Goal: Task Accomplishment & Management: Complete application form

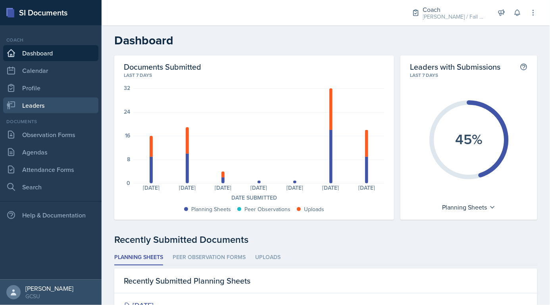
click at [42, 105] on link "Leaders" at bounding box center [50, 106] width 95 height 16
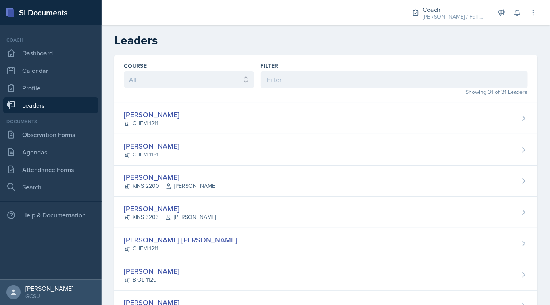
click at [84, 205] on div "Help & Documentation" at bounding box center [51, 212] width 102 height 22
click at [31, 174] on link "Attendance Forms" at bounding box center [50, 170] width 95 height 16
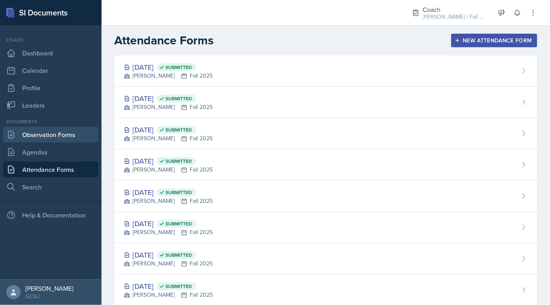
click at [52, 133] on link "Observation Forms" at bounding box center [50, 135] width 95 height 16
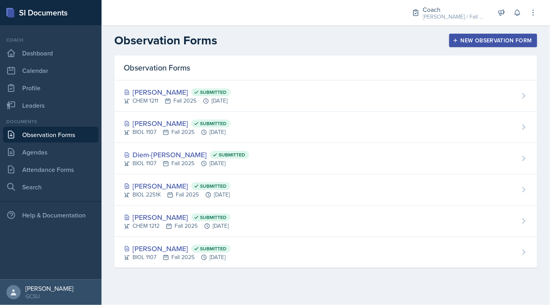
click at [458, 46] on button "New Observation Form" at bounding box center [493, 40] width 88 height 13
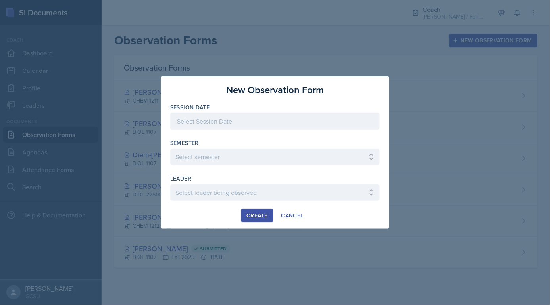
click at [256, 130] on div at bounding box center [274, 134] width 209 height 8
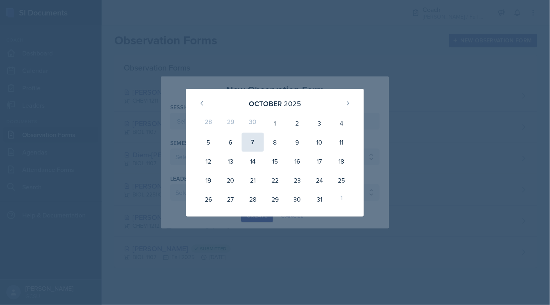
click at [251, 142] on div "7" at bounding box center [253, 142] width 22 height 19
type input "[DATE]"
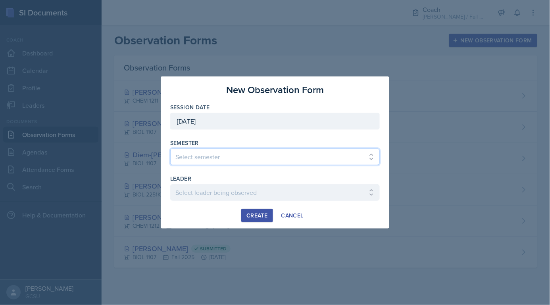
click at [215, 149] on select "Select semester All Spring 2020 Fall 2023 Spring 2019 Spring 2018 Fall 2017 Spr…" at bounding box center [274, 157] width 209 height 17
select select "986fdc3e-2246-4ffd-9cb8-78666de4ebed"
click at [170, 149] on select "Select semester All Spring 2020 Fall 2023 Spring 2019 Spring 2018 Fall 2017 Spr…" at bounding box center [274, 157] width 209 height 17
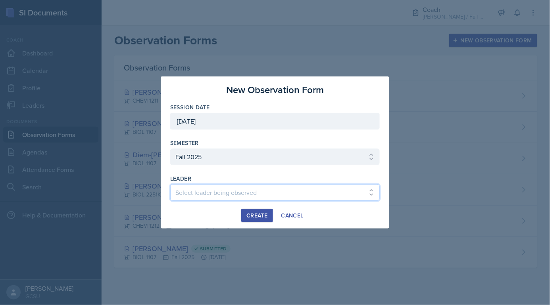
click at [205, 186] on select "Select leader being observed [PERSON_NAME] / MATH 1113 / [PERSON_NAME] [PERSON_…" at bounding box center [274, 192] width 209 height 17
select select "513a937c-a640-4930-a7f1-c754efd72a92"
click at [170, 184] on select "Select leader being observed [PERSON_NAME] / MATH 1113 / [PERSON_NAME] [PERSON_…" at bounding box center [274, 192] width 209 height 17
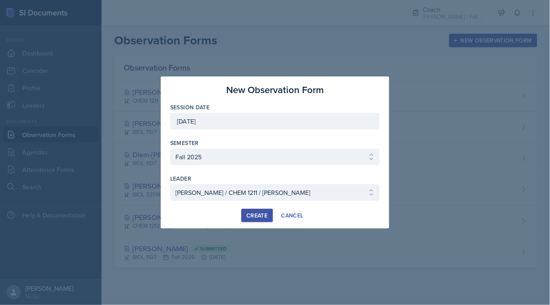
click at [257, 213] on div "Create" at bounding box center [256, 216] width 21 height 6
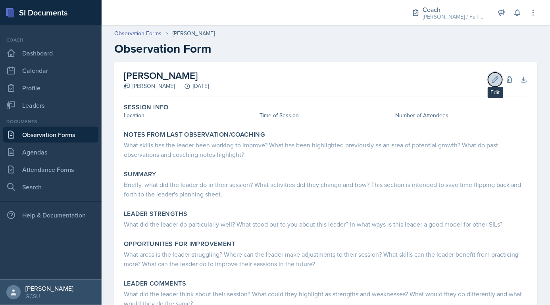
click at [496, 78] on icon at bounding box center [495, 80] width 6 height 6
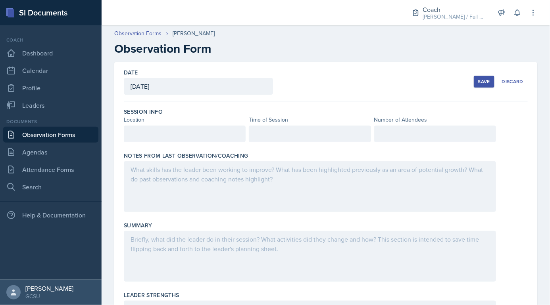
click at [404, 133] on div at bounding box center [435, 134] width 122 height 17
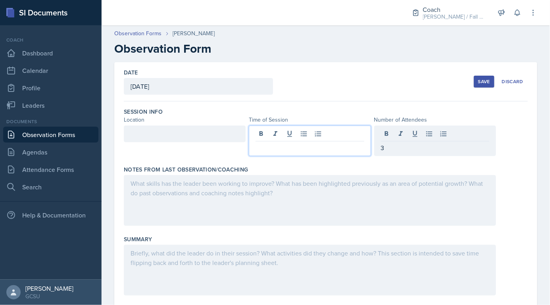
click at [284, 135] on div at bounding box center [310, 141] width 122 height 31
click at [187, 131] on div at bounding box center [185, 134] width 122 height 17
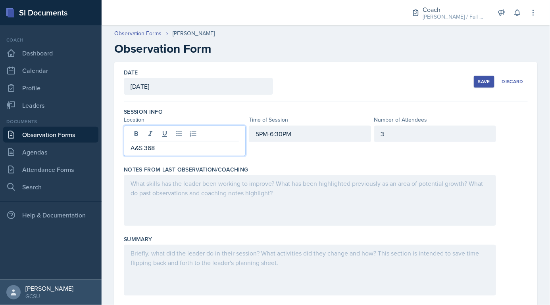
click at [484, 79] on div "Save" at bounding box center [484, 82] width 12 height 6
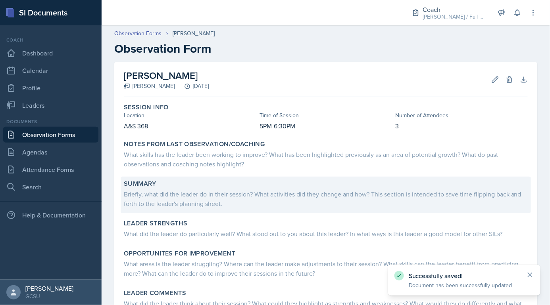
click at [356, 205] on div "Briefly, what did the leader do in their session? What activities did they chan…" at bounding box center [326, 199] width 404 height 19
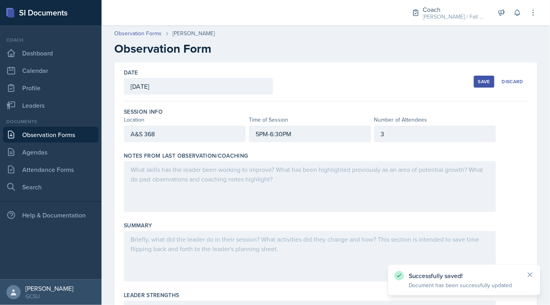
click at [282, 242] on div at bounding box center [310, 256] width 372 height 51
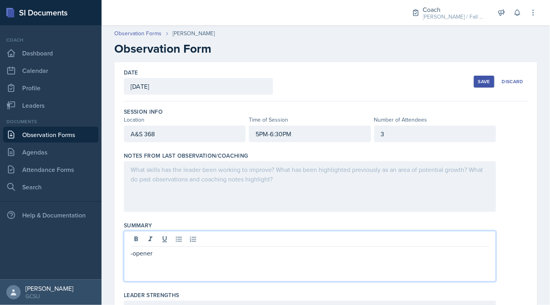
click at [132, 253] on p "-opener" at bounding box center [309, 254] width 358 height 10
click at [144, 253] on p at bounding box center [309, 254] width 358 height 10
click at [223, 258] on p "opener" at bounding box center [309, 263] width 358 height 10
click at [129, 265] on div "made sure they signed in correctly on MSwipe :) opener" at bounding box center [310, 256] width 372 height 51
click at [130, 263] on p "opener" at bounding box center [309, 263] width 358 height 10
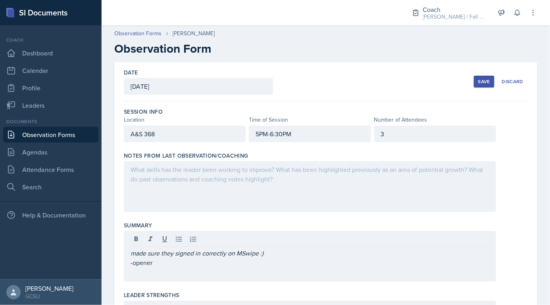
click at [169, 272] on div "made sure they signed in correctly on MSwipe :) -opener" at bounding box center [310, 256] width 372 height 51
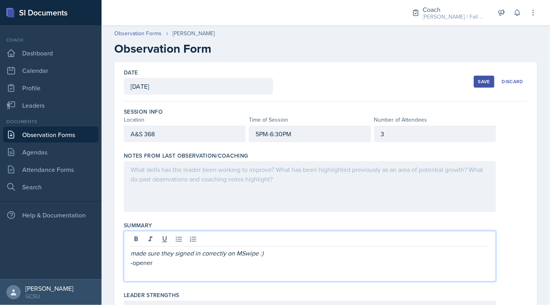
click at [162, 266] on p "-opener" at bounding box center [309, 263] width 358 height 10
click at [390, 127] on div "3" at bounding box center [435, 134] width 122 height 17
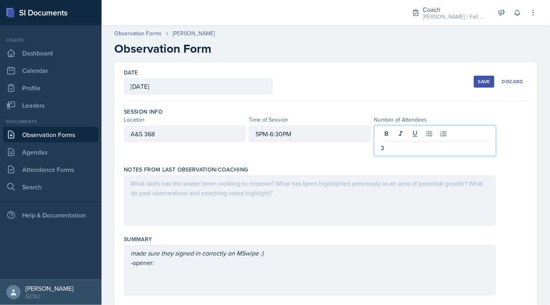
click at [393, 148] on p "3" at bounding box center [435, 148] width 108 height 10
click at [244, 261] on div "made sure they signed in correctly on MSwipe :) -opener:" at bounding box center [309, 258] width 358 height 19
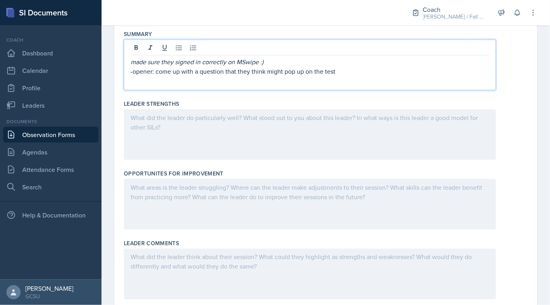
scroll to position [192, 0]
click at [186, 124] on div at bounding box center [310, 134] width 372 height 51
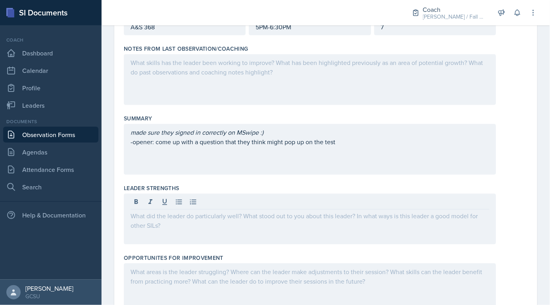
click at [192, 75] on div at bounding box center [310, 79] width 372 height 51
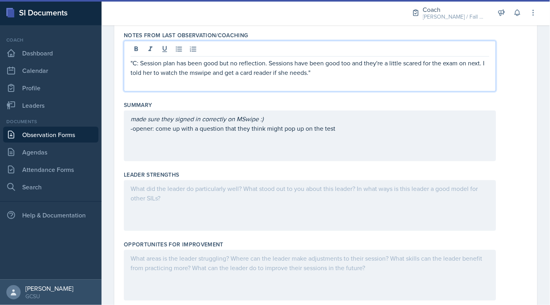
click at [351, 130] on div "made sure they signed in correctly on MSwipe :) -opener: come up with a questio…" at bounding box center [309, 123] width 358 height 19
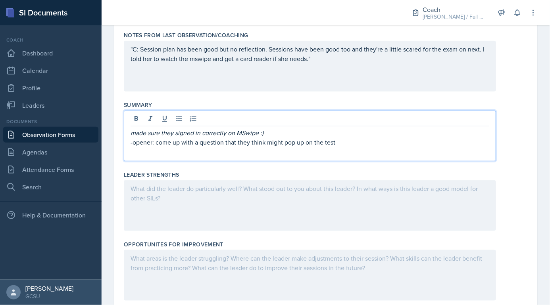
scroll to position [0, 0]
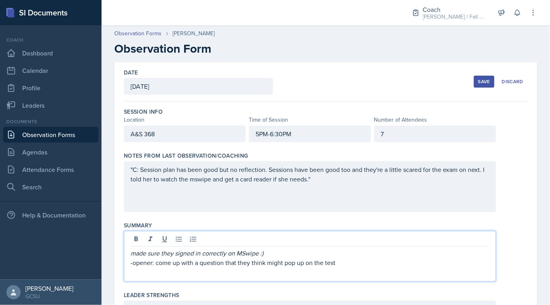
click at [418, 138] on div "7" at bounding box center [435, 134] width 122 height 17
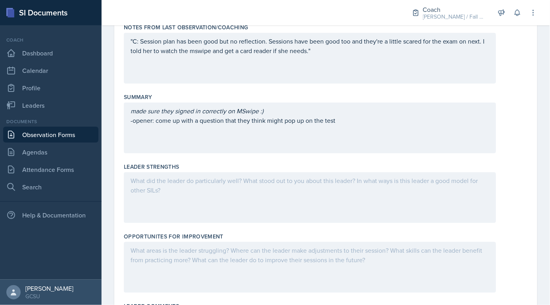
scroll to position [134, 0]
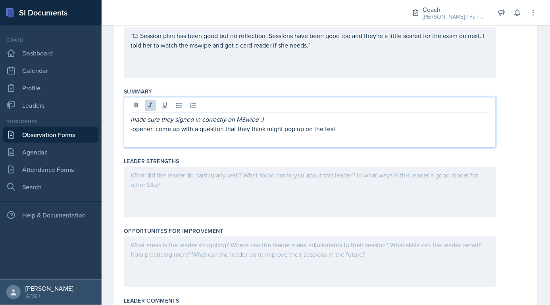
click at [265, 105] on div "made sure they signed in correctly on MSwipe :) -opener: come up with a questio…" at bounding box center [310, 122] width 372 height 51
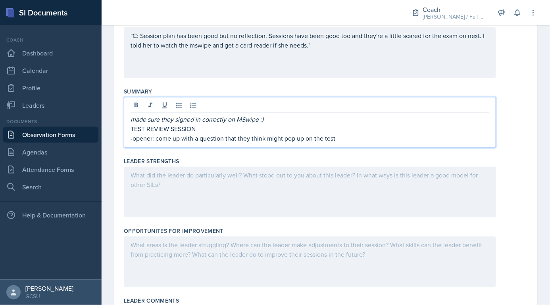
click at [347, 138] on p "-opener: come up with a question that they think might pop up on the test" at bounding box center [309, 139] width 358 height 10
click at [330, 161] on div "Leader Strengths" at bounding box center [326, 161] width 404 height 8
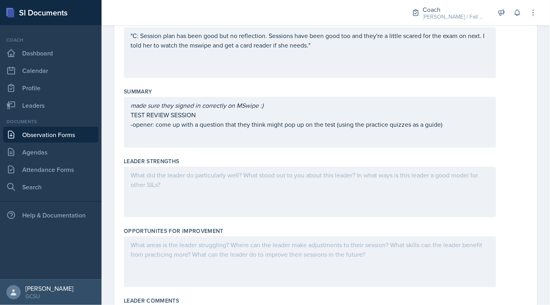
click at [340, 189] on div at bounding box center [310, 192] width 372 height 51
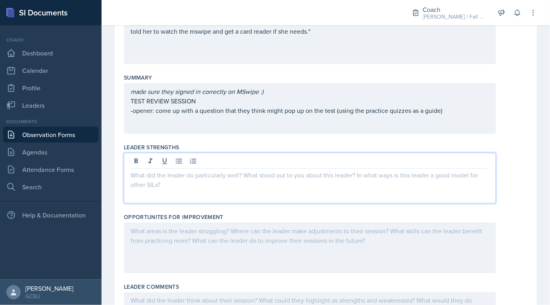
click at [225, 105] on div "made sure they signed in correctly on MSwipe :) TEST REVIEW SESSION -opener: co…" at bounding box center [309, 101] width 358 height 29
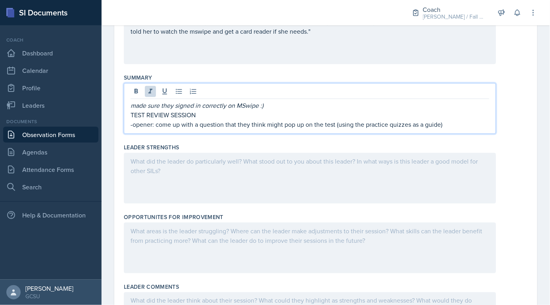
click at [215, 115] on p "TEST REVIEW SESSION" at bounding box center [309, 115] width 358 height 10
click at [458, 126] on p "-opener: come up with a question that they think might pop up on the test (usin…" at bounding box center [309, 125] width 358 height 10
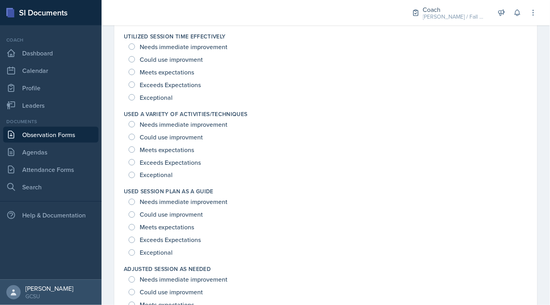
scroll to position [1095, 0]
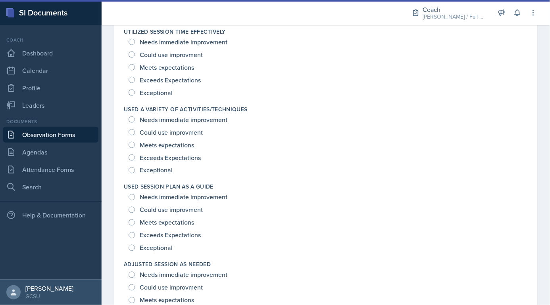
click at [154, 246] on span "Exceptional" at bounding box center [156, 248] width 33 height 8
click at [135, 246] on input "Exceptional" at bounding box center [131, 248] width 6 height 6
radio input "true"
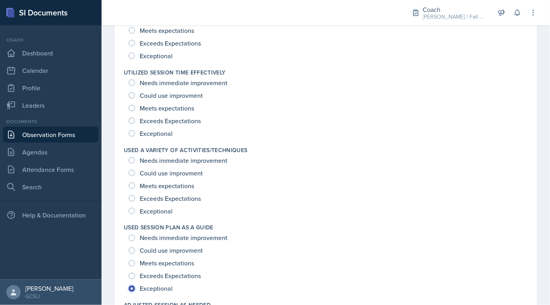
scroll to position [1141, 0]
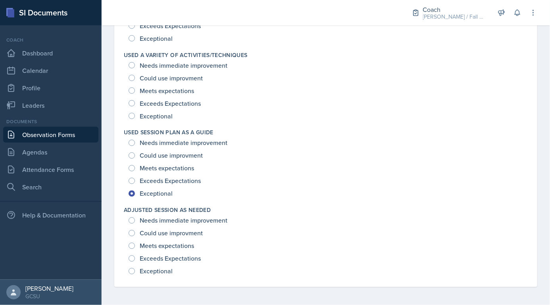
click at [165, 268] on span "Exceptional" at bounding box center [156, 272] width 33 height 8
click at [135, 268] on input "Exceptional" at bounding box center [131, 271] width 6 height 6
radio input "true"
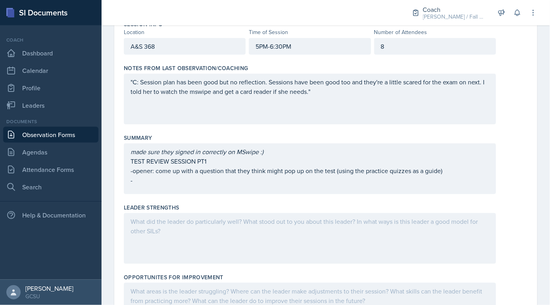
scroll to position [0, 0]
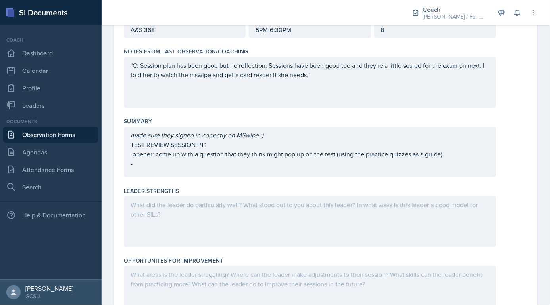
click at [201, 171] on div "made sure they signed in correctly on MSwipe :) TEST REVIEW SESSION PT1 -opener…" at bounding box center [310, 152] width 372 height 51
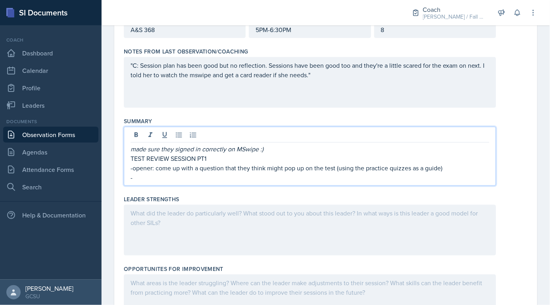
scroll to position [118, 0]
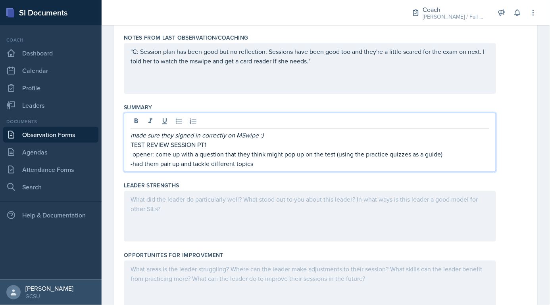
drag, startPoint x: 257, startPoint y: 163, endPoint x: 253, endPoint y: 160, distance: 4.5
click at [253, 160] on p "-had them pair up and tackle different topics" at bounding box center [309, 164] width 358 height 10
drag, startPoint x: 253, startPoint y: 160, endPoint x: 236, endPoint y: 163, distance: 17.7
click at [236, 163] on p "-had them pair up and tackle different topics" at bounding box center [309, 164] width 358 height 10
click at [328, 164] on p "-had them pair up and tackle different stations separated by topics" at bounding box center [309, 164] width 358 height 10
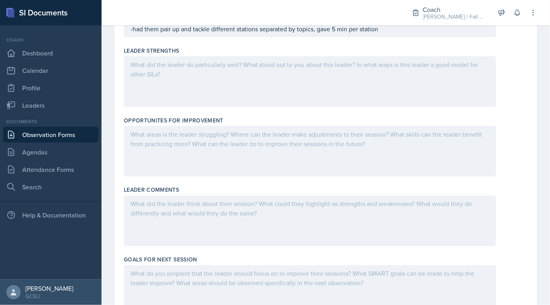
click at [268, 92] on div at bounding box center [310, 81] width 372 height 51
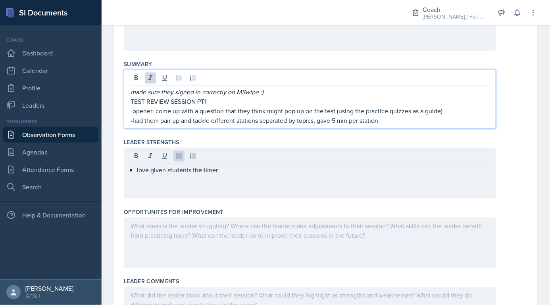
click at [242, 88] on em "made sure they signed in correctly on MSwipe :)" at bounding box center [196, 92] width 133 height 9
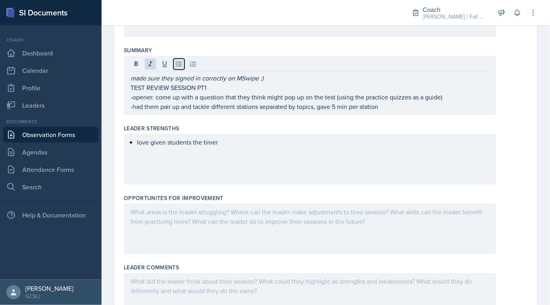
click at [177, 62] on icon at bounding box center [179, 64] width 6 height 5
click at [129, 96] on div "made sure they signed in correctly on MSwipe :) TEST REVIEW SESSION PT1 -opener…" at bounding box center [310, 85] width 372 height 59
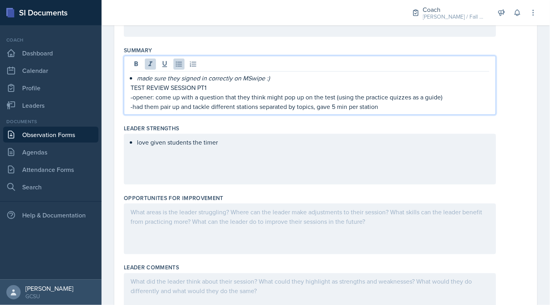
click at [137, 76] on em "made sure they signed in correctly on MSwipe :)" at bounding box center [203, 78] width 133 height 9
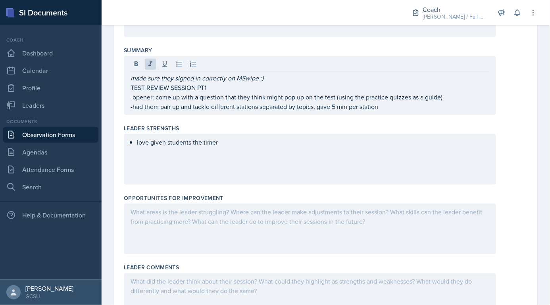
drag, startPoint x: 129, startPoint y: 96, endPoint x: 403, endPoint y: 109, distance: 274.0
click at [403, 109] on div "made sure they signed in correctly on MSwipe :) TEST REVIEW SESSION PT1 -opener…" at bounding box center [310, 85] width 372 height 59
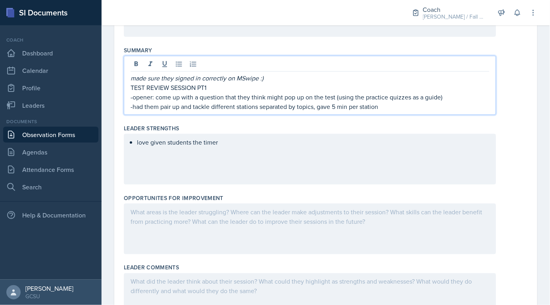
click at [397, 108] on p "-had them pair up and tackle different stations separated by topics, gave 5 min…" at bounding box center [309, 107] width 358 height 10
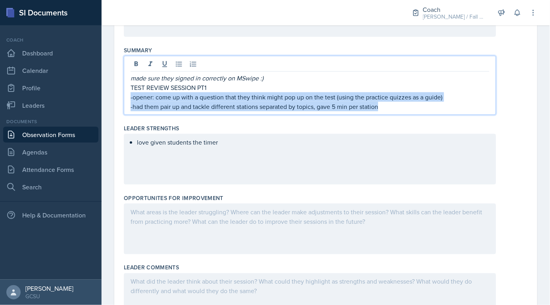
drag, startPoint x: 397, startPoint y: 108, endPoint x: 125, endPoint y: 97, distance: 272.7
click at [125, 97] on div "made sure they signed in correctly on MSwipe :) TEST REVIEW SESSION PT1 -opener…" at bounding box center [310, 85] width 372 height 59
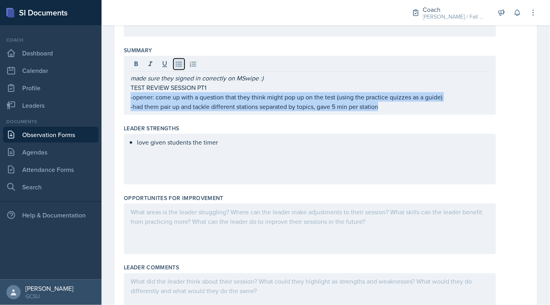
click at [178, 60] on icon at bounding box center [179, 64] width 8 height 8
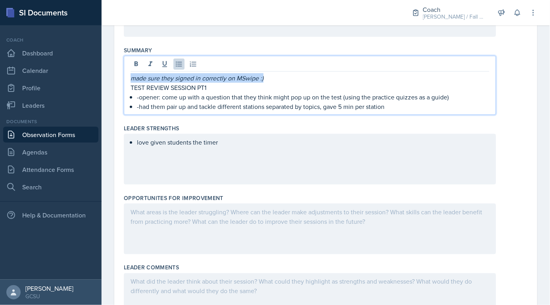
click at [140, 99] on p "-opener: come up with a question that they think might pop up on the test (usin…" at bounding box center [313, 97] width 352 height 10
click at [138, 106] on p "-had them pair up and tackle different stations separated by topics, gave 5 min…" at bounding box center [313, 107] width 352 height 10
click at [215, 217] on div at bounding box center [310, 229] width 372 height 51
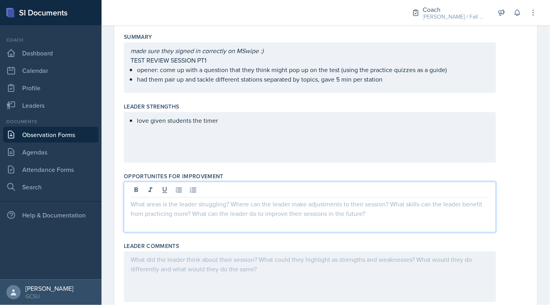
click at [242, 140] on div "love given students the timer" at bounding box center [310, 137] width 372 height 51
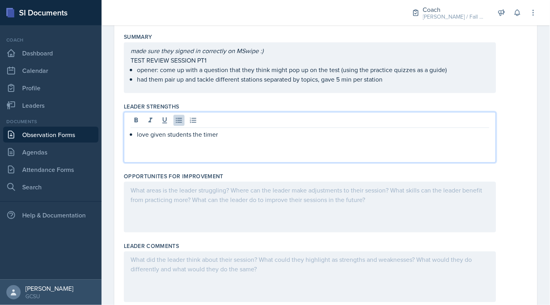
scroll to position [203, 0]
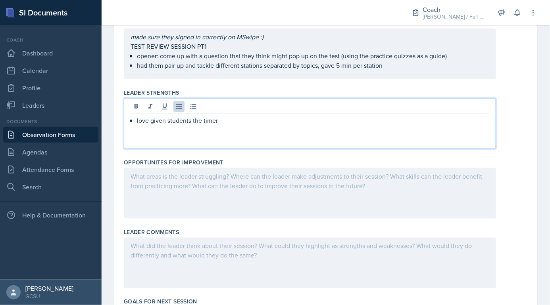
click at [161, 119] on p "love given students the timer" at bounding box center [313, 121] width 352 height 10
click at [163, 120] on p "love given students the timer" at bounding box center [313, 121] width 352 height 10
click at [202, 117] on p "love giving students the timer" at bounding box center [313, 121] width 352 height 10
click at [239, 127] on div "love giving students the timer" at bounding box center [310, 123] width 372 height 51
click at [236, 118] on p "love giving students the timer" at bounding box center [313, 121] width 352 height 10
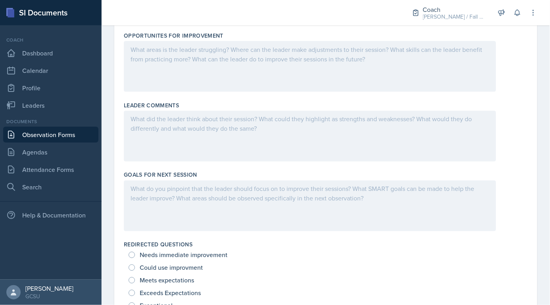
scroll to position [360, 0]
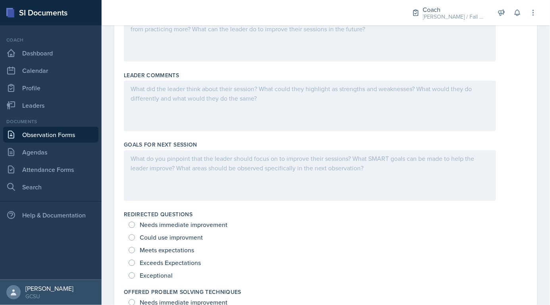
click at [235, 172] on div at bounding box center [310, 176] width 372 height 51
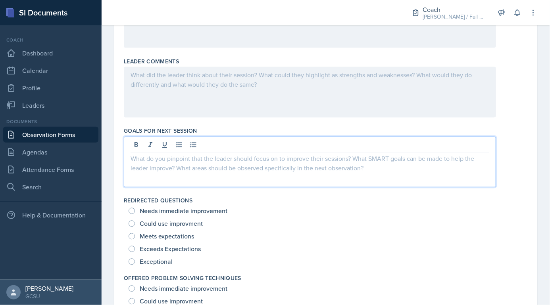
click at [236, 157] on p at bounding box center [309, 159] width 358 height 10
click at [179, 145] on icon at bounding box center [179, 145] width 8 height 8
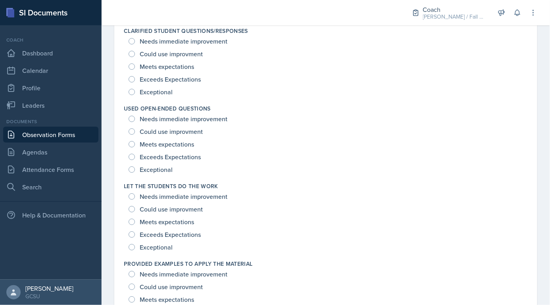
scroll to position [700, 0]
click at [176, 246] on div "Exceptional" at bounding box center [325, 246] width 394 height 13
click at [159, 244] on span "Exceptional" at bounding box center [156, 247] width 33 height 8
click at [135, 244] on input "Exceptional" at bounding box center [131, 246] width 6 height 6
radio input "true"
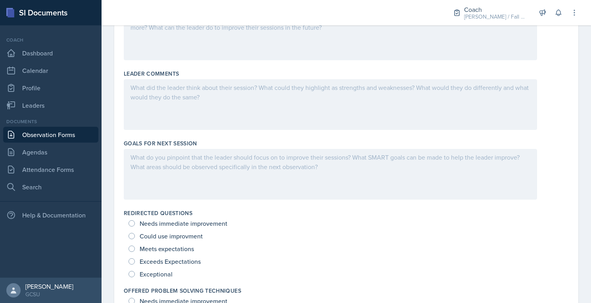
scroll to position [0, 0]
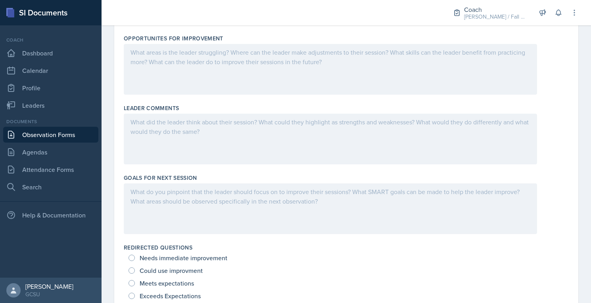
click at [235, 207] on div at bounding box center [330, 209] width 413 height 51
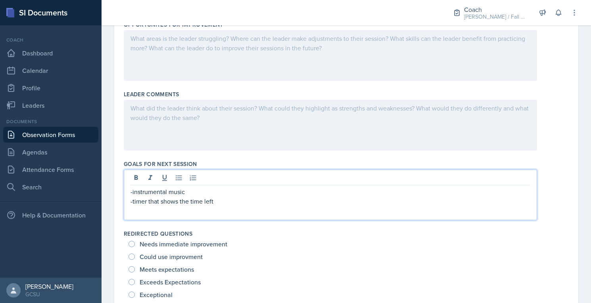
click at [228, 197] on p "-timer that shows the time left" at bounding box center [330, 202] width 400 height 10
click at [229, 201] on p "-timer that shows the time left" at bounding box center [330, 202] width 400 height 10
click at [176, 178] on icon at bounding box center [179, 178] width 8 height 8
click at [135, 192] on p "-instrumental music" at bounding box center [330, 192] width 400 height 10
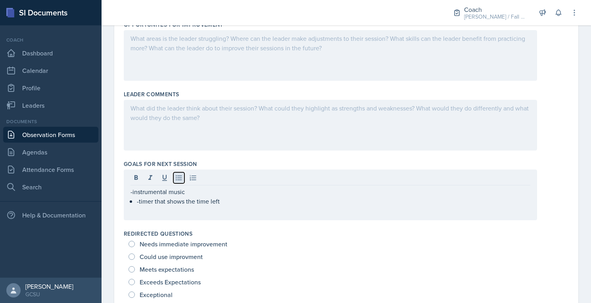
click at [175, 174] on icon at bounding box center [179, 178] width 8 height 8
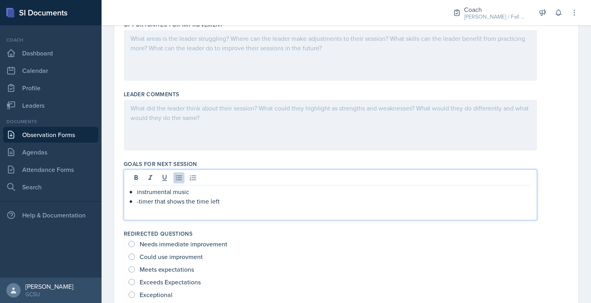
click at [139, 199] on p "-timer that shows the time left" at bounding box center [333, 202] width 393 height 10
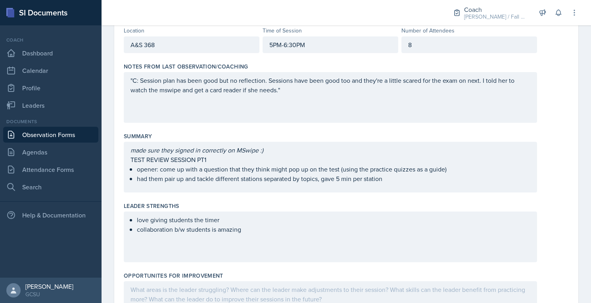
scroll to position [93, 0]
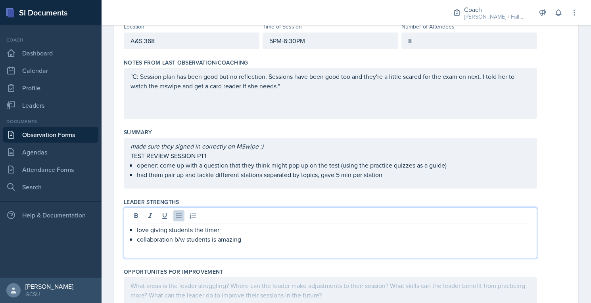
click at [190, 213] on div "love giving students the timer collaboration b/w students is amazing" at bounding box center [330, 233] width 413 height 51
click at [224, 238] on p "collaboration b/w students is amazing" at bounding box center [333, 240] width 393 height 10
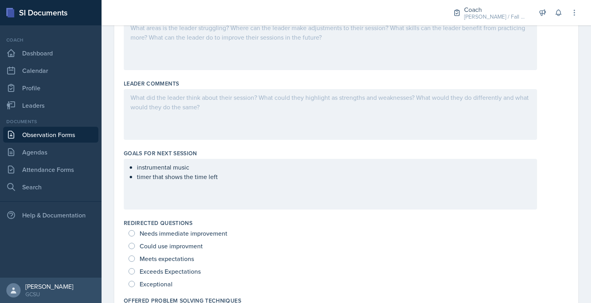
scroll to position [354, 0]
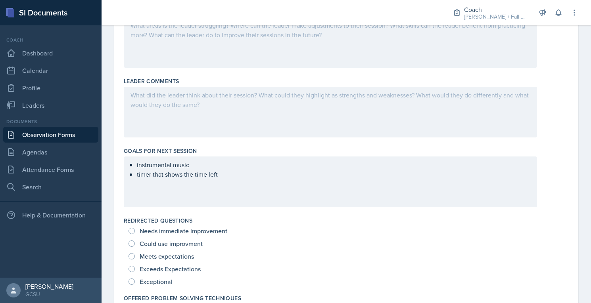
drag, startPoint x: 229, startPoint y: 178, endPoint x: 105, endPoint y: 173, distance: 123.5
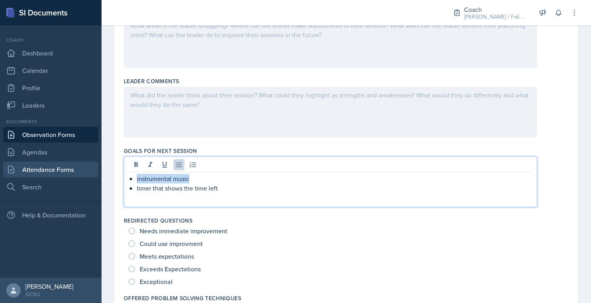
drag, startPoint x: 243, startPoint y: 174, endPoint x: 94, endPoint y: 173, distance: 149.1
click at [94, 174] on div "SI Documents Coach Dashboard Calendar Profile Leaders Documents Observation For…" at bounding box center [295, 151] width 591 height 303
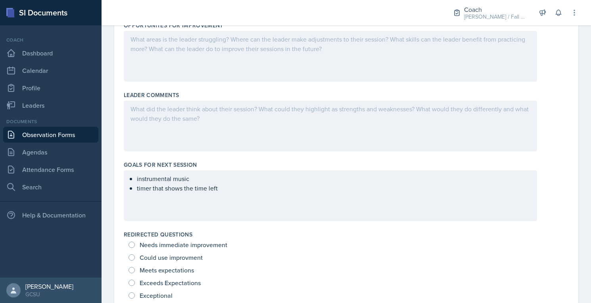
click at [209, 194] on div "instrumental music timer that shows the time left" at bounding box center [330, 196] width 413 height 51
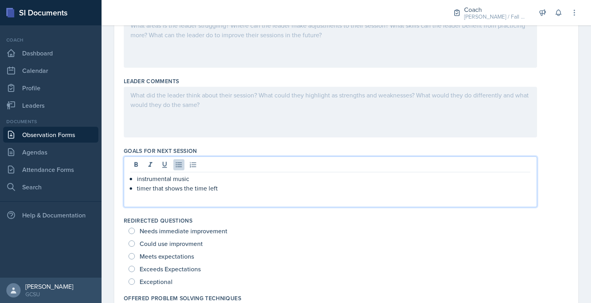
click at [236, 189] on p "timer that shows the time left" at bounding box center [333, 189] width 393 height 10
drag, startPoint x: 236, startPoint y: 189, endPoint x: 107, endPoint y: 189, distance: 128.9
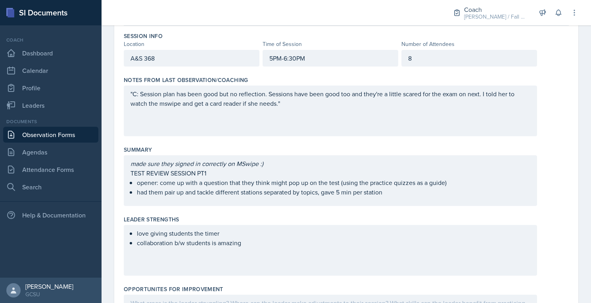
click at [393, 193] on p "had them pair up and tackle different stations separated by topics, gave 5 min …" at bounding box center [333, 193] width 393 height 10
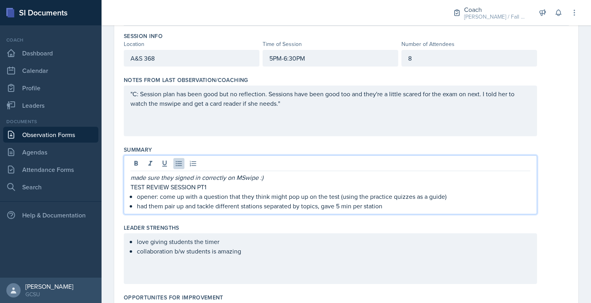
scroll to position [90, 0]
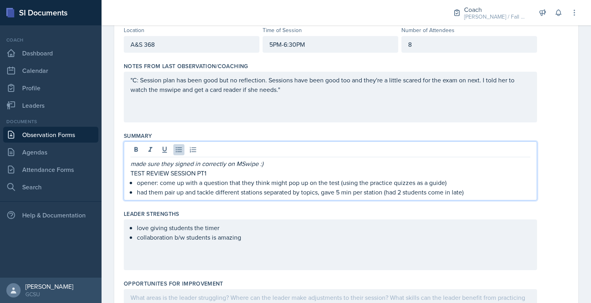
click at [430, 48] on p "8" at bounding box center [469, 45] width 122 height 10
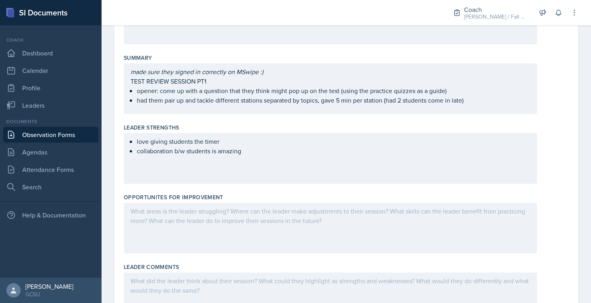
click at [326, 170] on div "love giving students the timer collaboration b/w students is amazing" at bounding box center [330, 158] width 413 height 51
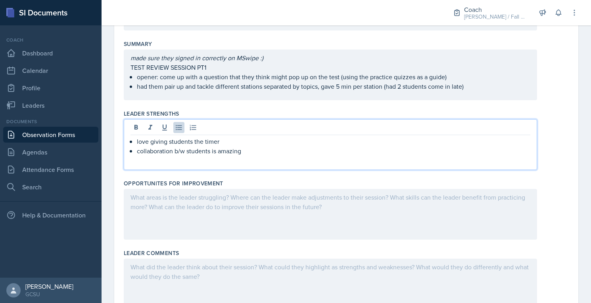
click at [326, 170] on div "Leader Strengths love giving students the timer collaboration b/w students is a…" at bounding box center [346, 142] width 445 height 70
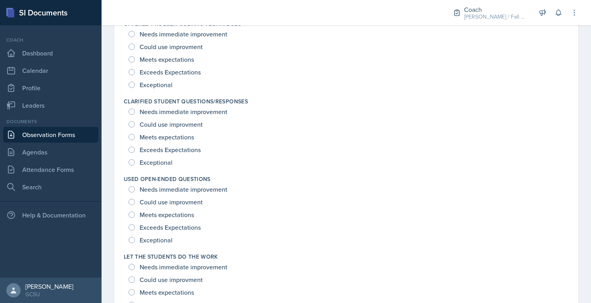
scroll to position [597, 0]
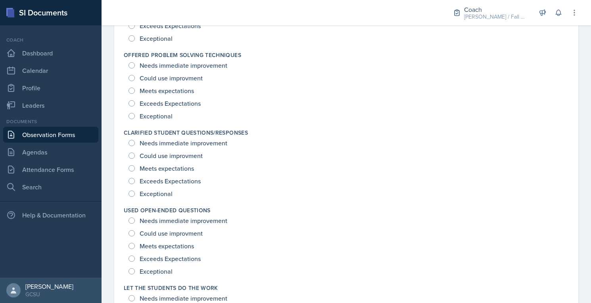
click at [150, 195] on span "Exceptional" at bounding box center [156, 194] width 33 height 8
click at [135, 195] on input "Exceptional" at bounding box center [131, 194] width 6 height 6
radio input "true"
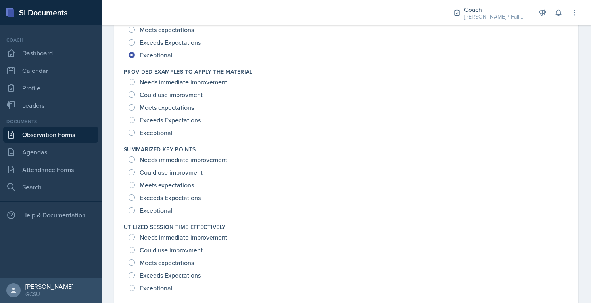
scroll to position [899, 0]
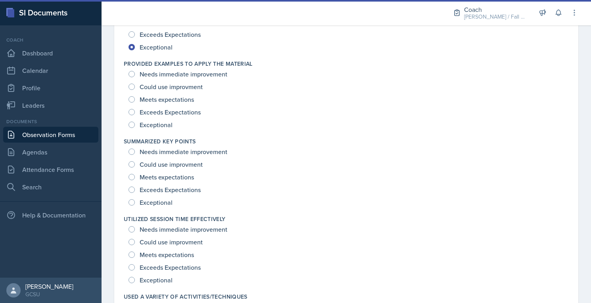
click at [170, 132] on div "Provided Examples To Apply The Material Needs immediate improvement Could use i…" at bounding box center [346, 96] width 445 height 78
click at [170, 125] on span "Exceptional" at bounding box center [156, 125] width 33 height 8
click at [135, 125] on input "Exceptional" at bounding box center [131, 125] width 6 height 6
radio input "true"
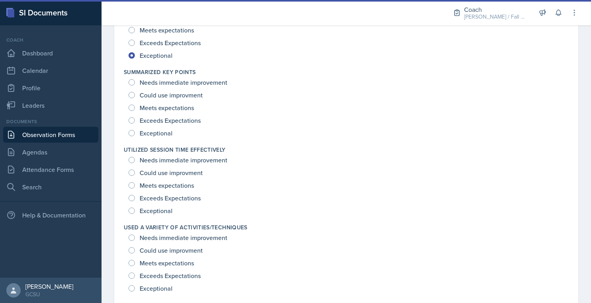
click at [156, 133] on span "Exceptional" at bounding box center [156, 133] width 33 height 8
click at [135, 133] on input "Exceptional" at bounding box center [131, 133] width 6 height 6
radio input "true"
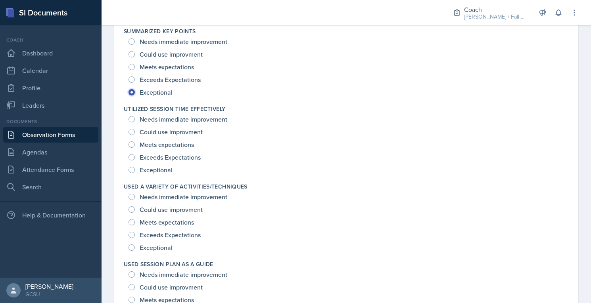
scroll to position [1020, 0]
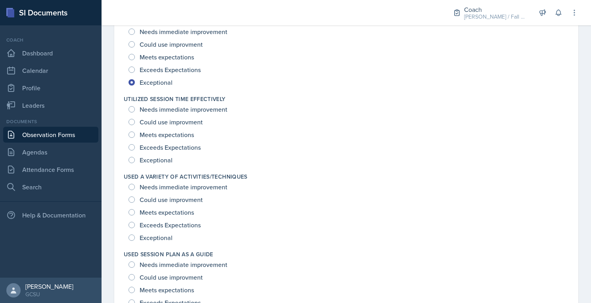
click at [165, 234] on span "Exceptional" at bounding box center [156, 238] width 33 height 8
click at [135, 235] on input "Exceptional" at bounding box center [131, 238] width 6 height 6
radio input "true"
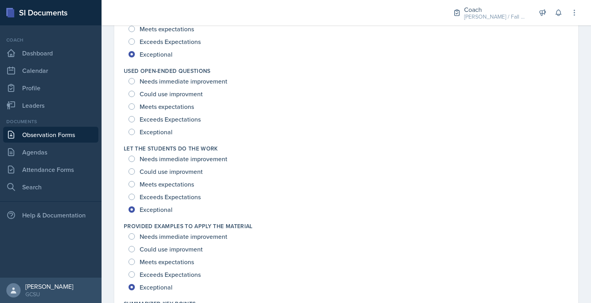
scroll to position [736, 0]
click at [171, 121] on span "Exceeds Expectations" at bounding box center [170, 120] width 61 height 8
click at [135, 121] on input "Exceeds Expectations" at bounding box center [131, 120] width 6 height 6
radio input "true"
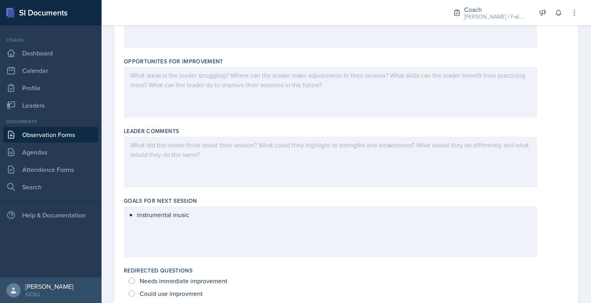
click at [176, 94] on div at bounding box center [330, 92] width 413 height 51
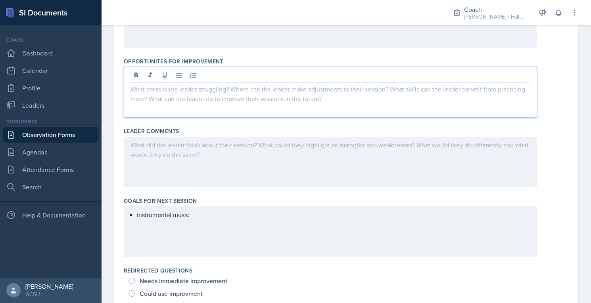
scroll to position [317, 0]
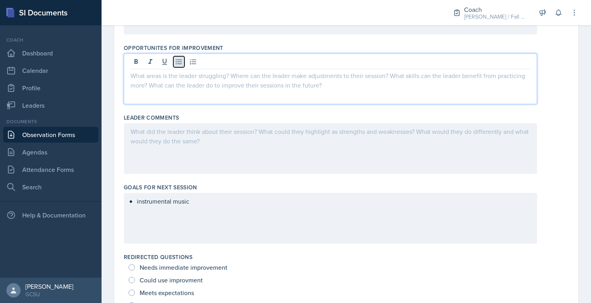
click at [180, 59] on icon at bounding box center [179, 61] width 6 height 5
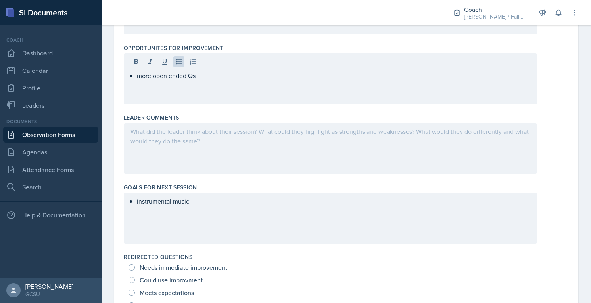
click at [186, 215] on div "instrumental music" at bounding box center [330, 218] width 413 height 51
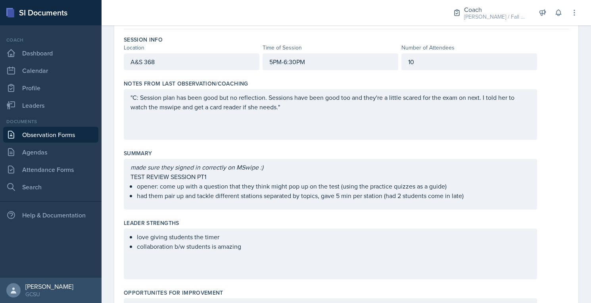
scroll to position [71, 0]
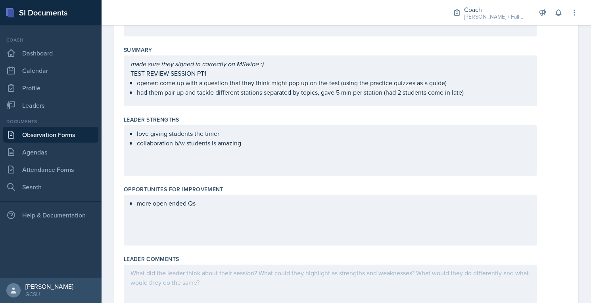
click at [239, 151] on div "love giving students the timer collaboration b/w students is amazing" at bounding box center [330, 150] width 413 height 51
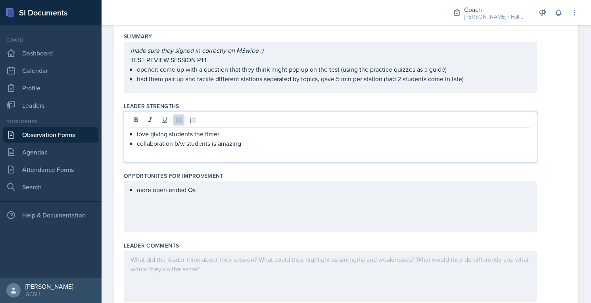
click at [272, 144] on p "collaboration b/w students is amazing" at bounding box center [333, 144] width 393 height 10
click at [257, 217] on div "more open ended Qs" at bounding box center [330, 207] width 413 height 51
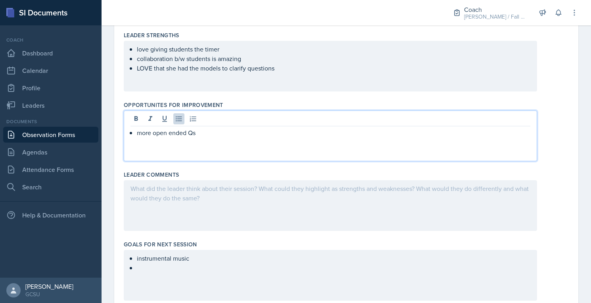
scroll to position [259, 0]
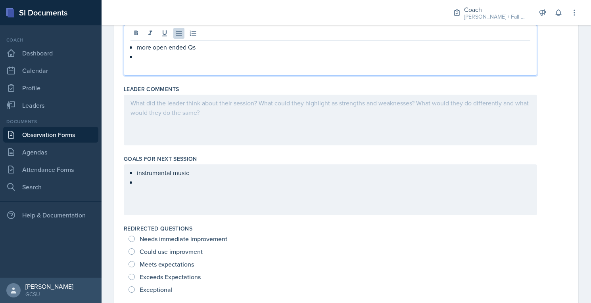
click at [198, 187] on div "instrumental music" at bounding box center [330, 190] width 413 height 51
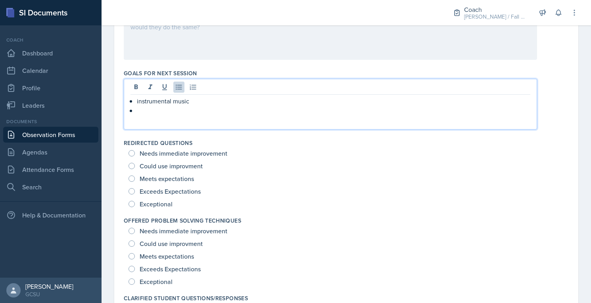
scroll to position [436, 0]
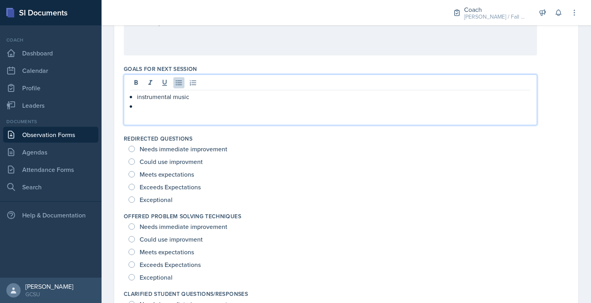
click at [291, 102] on p at bounding box center [333, 107] width 393 height 10
click at [279, 99] on p "instrumental music" at bounding box center [333, 97] width 393 height 10
click at [252, 121] on div "instrumental music instead of lyrical" at bounding box center [330, 100] width 413 height 51
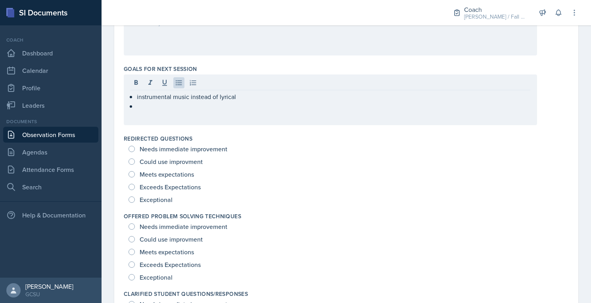
click at [247, 115] on div "instrumental music instead of lyrical" at bounding box center [330, 100] width 413 height 51
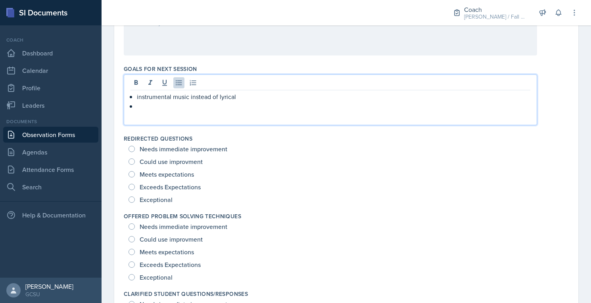
click at [205, 112] on div "instrumental music instead of lyrical" at bounding box center [330, 100] width 413 height 51
click at [172, 105] on p at bounding box center [333, 107] width 393 height 10
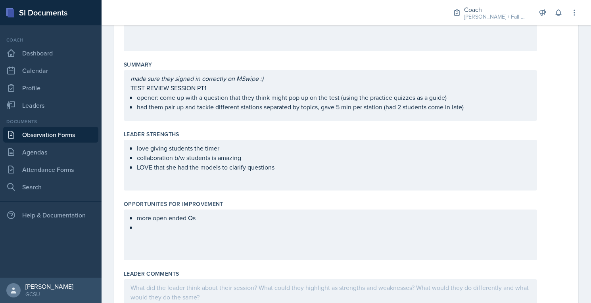
scroll to position [100, 0]
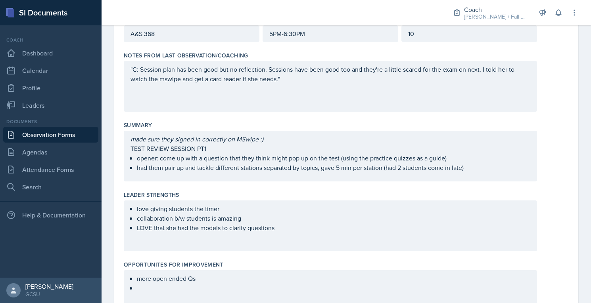
click at [306, 230] on p "LOVE that she had the models to clarify questions" at bounding box center [333, 228] width 393 height 10
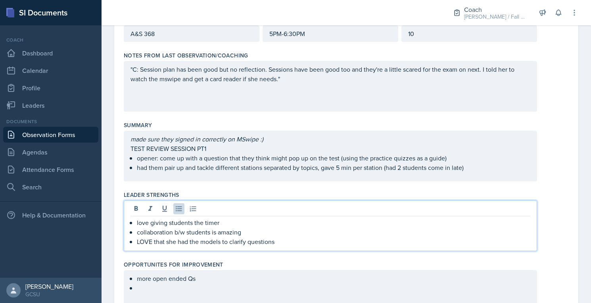
scroll to position [114, 0]
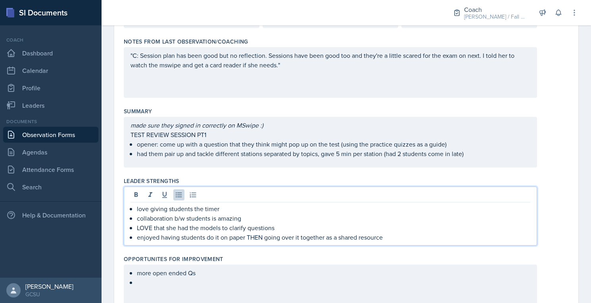
click at [251, 279] on div "more open ended Qs" at bounding box center [330, 290] width 413 height 51
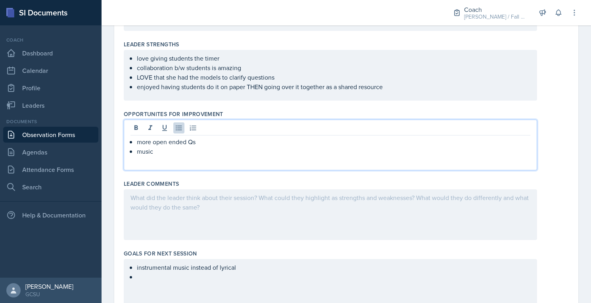
scroll to position [264, 0]
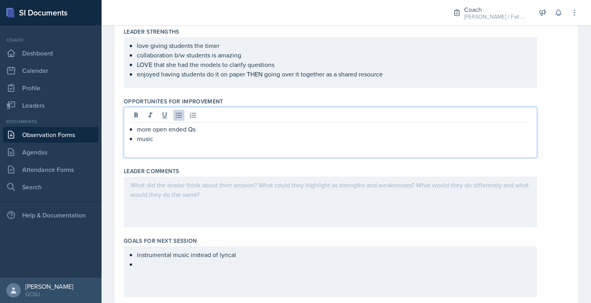
drag, startPoint x: 167, startPoint y: 138, endPoint x: 130, endPoint y: 132, distance: 37.0
click at [137, 132] on ul "more open ended Qs music" at bounding box center [333, 134] width 393 height 19
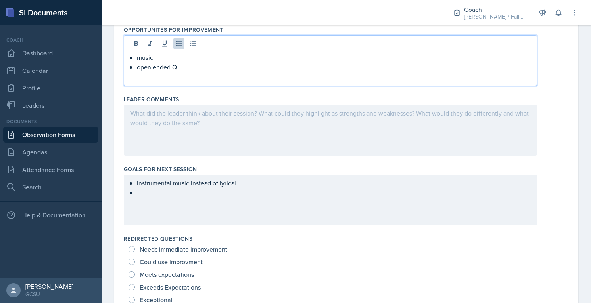
click at [146, 202] on div "instrumental music instead of lyrical" at bounding box center [330, 200] width 413 height 51
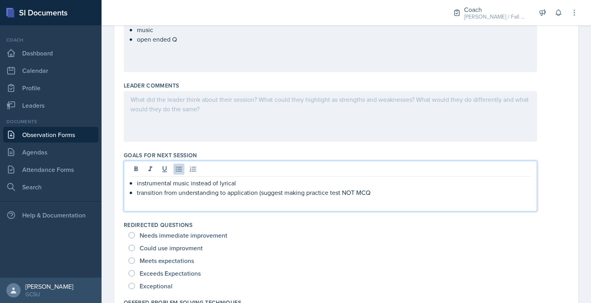
click at [347, 192] on p "transition from understanding to application (suggest making practice test NOT …" at bounding box center [333, 193] width 393 height 10
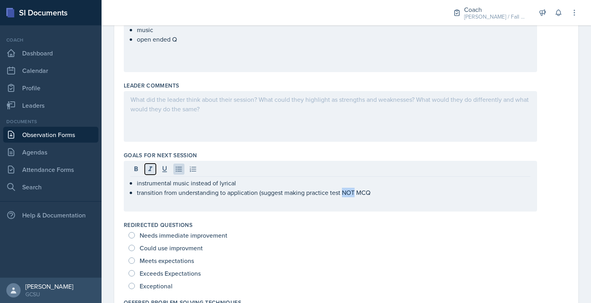
click at [148, 166] on icon at bounding box center [150, 169] width 8 height 8
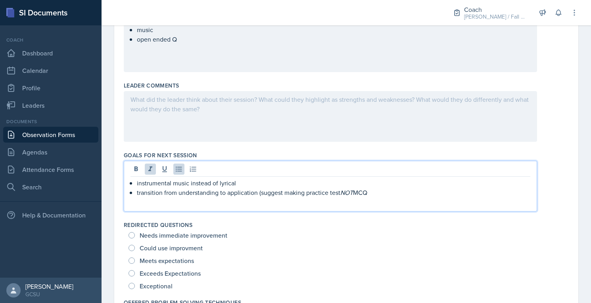
click at [379, 195] on p "transition from understanding to application (suggest making practice test NOT …" at bounding box center [333, 193] width 393 height 10
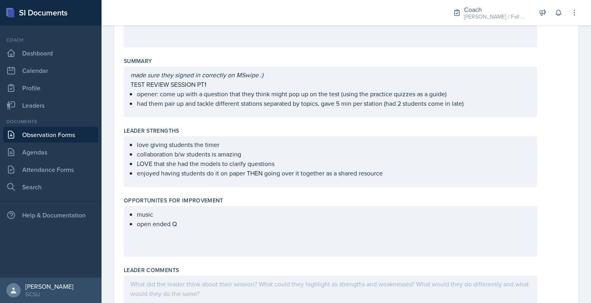
click at [392, 152] on p "collaboration b/w students is amazing" at bounding box center [333, 155] width 393 height 10
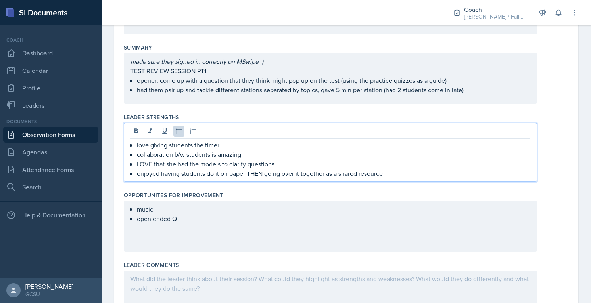
click at [416, 170] on p "enjoyed having students do it on paper THEN going over it together as a shared …" at bounding box center [333, 174] width 393 height 10
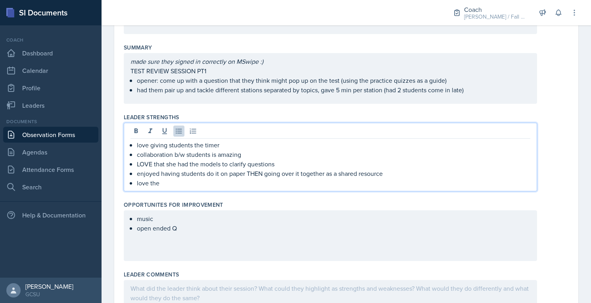
click at [486, 96] on div "made sure they signed in correctly on MSwipe :) TEST REVIEW SESSION PT1 opener:…" at bounding box center [330, 78] width 413 height 51
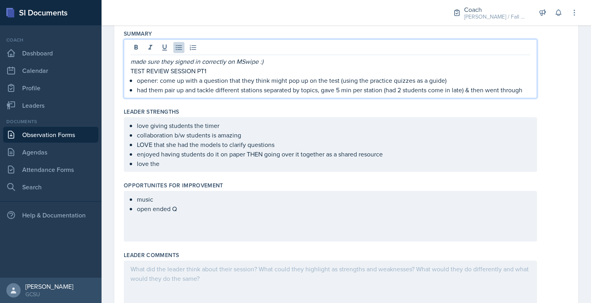
click at [163, 166] on ul "love giving students the timer collaboration b/w students is amazing LOVE that …" at bounding box center [333, 145] width 393 height 48
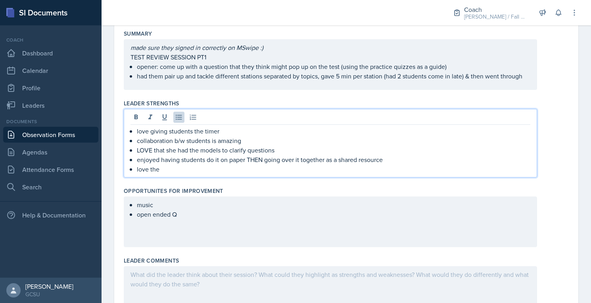
click at [524, 81] on ul "opener: come up with a question that they think might pop up on the test (using…" at bounding box center [333, 71] width 393 height 19
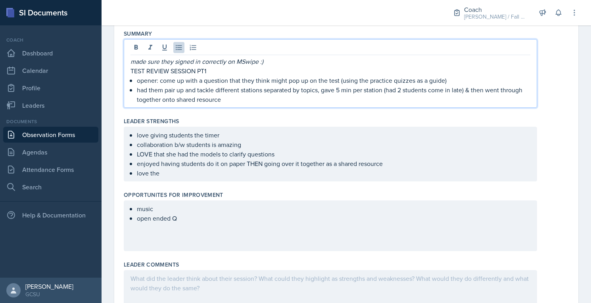
click at [270, 174] on ul "love giving students the timer collaboration b/w students is amazing LOVE that …" at bounding box center [333, 154] width 393 height 48
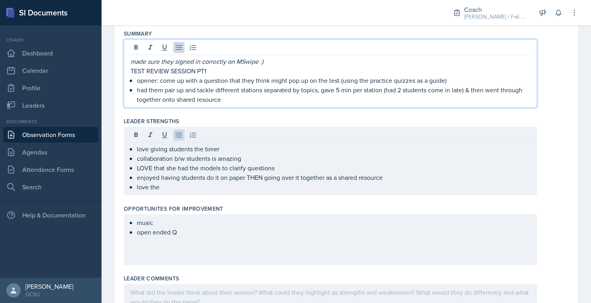
drag, startPoint x: 232, startPoint y: 102, endPoint x: 163, endPoint y: 100, distance: 69.0
click at [163, 100] on p "had them pair up and tackle different stations separated by topics, gave 5 min …" at bounding box center [333, 94] width 393 height 19
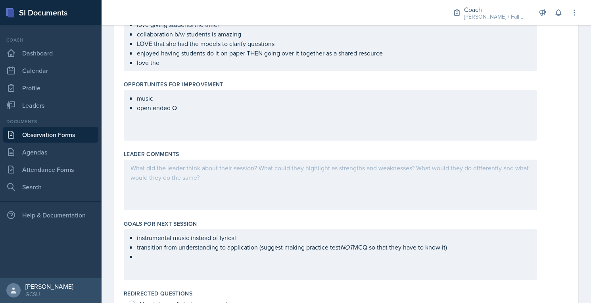
scroll to position [229, 0]
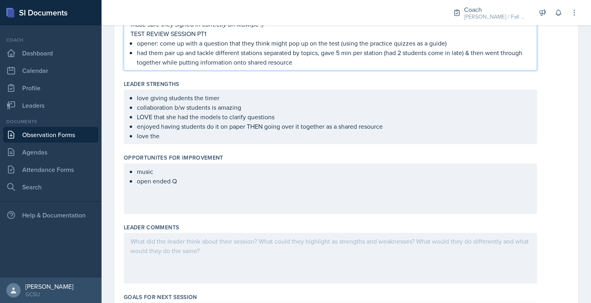
click at [205, 128] on p "enjoyed having students do it on paper THEN going over it together as a shared …" at bounding box center [333, 127] width 393 height 10
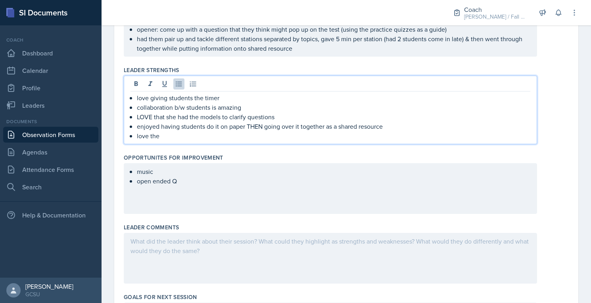
click at [184, 131] on p "love the" at bounding box center [333, 136] width 393 height 10
drag, startPoint x: 178, startPoint y: 132, endPoint x: 128, endPoint y: 131, distance: 50.0
click at [128, 131] on div "love giving students the timer collaboration b/w students is amazing LOVE that …" at bounding box center [330, 110] width 413 height 69
click at [221, 122] on p "enjoyed having students do it on paper THEN going over it together as a shared …" at bounding box center [333, 127] width 393 height 10
click at [221, 117] on p "LOVE that she had the models to clarify questions" at bounding box center [333, 117] width 393 height 10
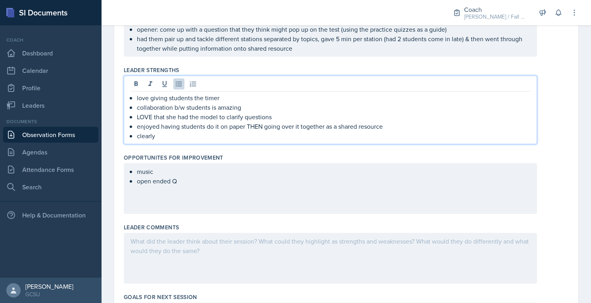
click at [217, 125] on p "enjoyed having students do it on paper THEN going over it together as a shared …" at bounding box center [333, 127] width 393 height 10
click at [217, 141] on div "love giving students the timer collaboration b/w students is amazing LOVE that …" at bounding box center [330, 110] width 413 height 69
click at [216, 134] on p "clearly" at bounding box center [333, 136] width 393 height 10
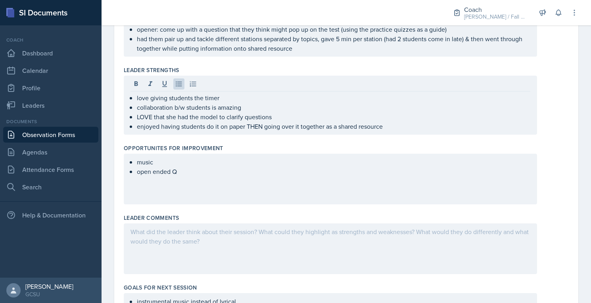
click at [211, 181] on div "music open ended Q" at bounding box center [330, 179] width 413 height 51
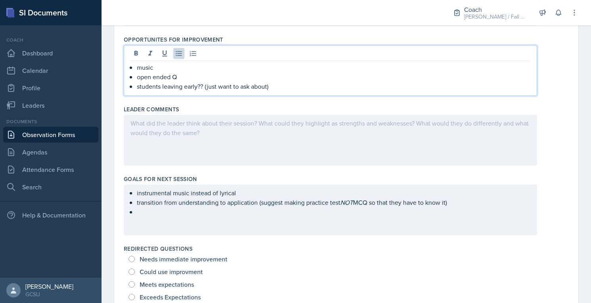
click at [198, 224] on div "instrumental music instead of lyrical transition from understanding to applicat…" at bounding box center [330, 210] width 413 height 51
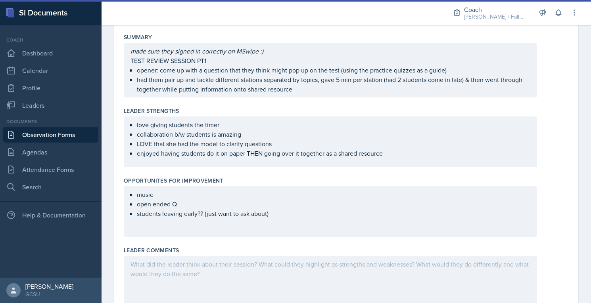
scroll to position [188, 0]
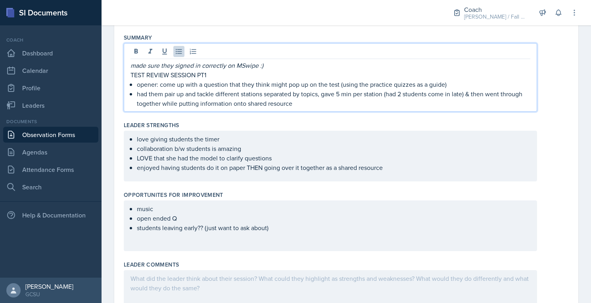
click at [304, 89] on p "had them pair up and tackle different stations separated by topics, gave 5 min …" at bounding box center [333, 98] width 393 height 19
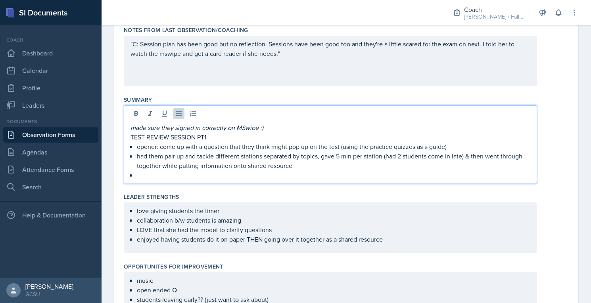
scroll to position [90, 0]
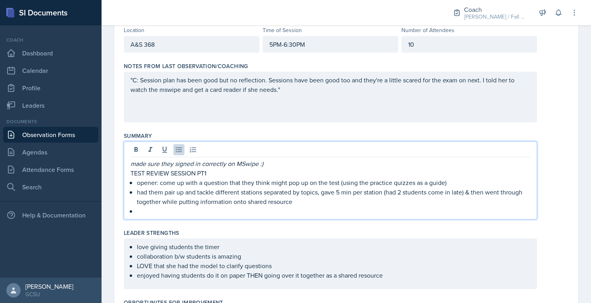
click at [296, 102] on div ""C: Session plan has been good but no reflection. Sessions have been good too a…" at bounding box center [330, 97] width 413 height 51
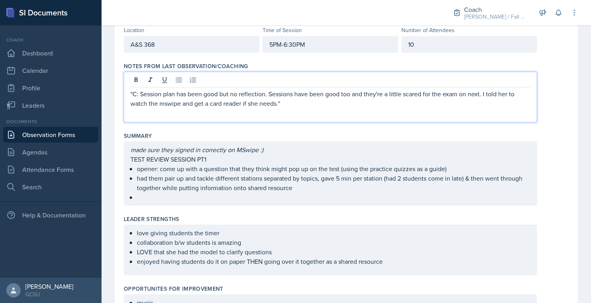
scroll to position [104, 0]
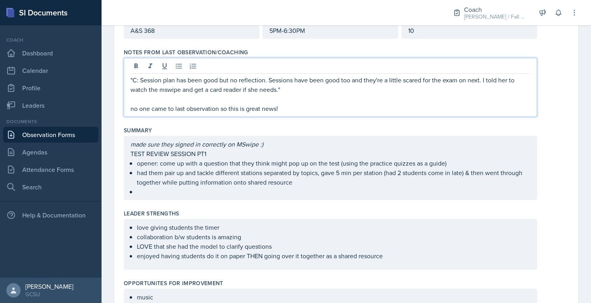
click at [289, 110] on p "no one came to last observation so this is great news!" at bounding box center [330, 109] width 400 height 10
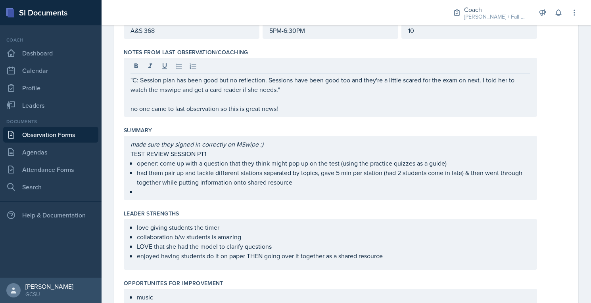
click at [289, 130] on div "Summary" at bounding box center [346, 131] width 445 height 8
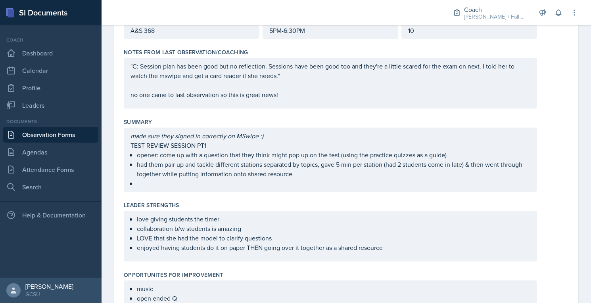
click at [284, 162] on div "made sure they signed in correctly on MSwipe :) TEST REVIEW SESSION PT1 opener:…" at bounding box center [330, 159] width 400 height 57
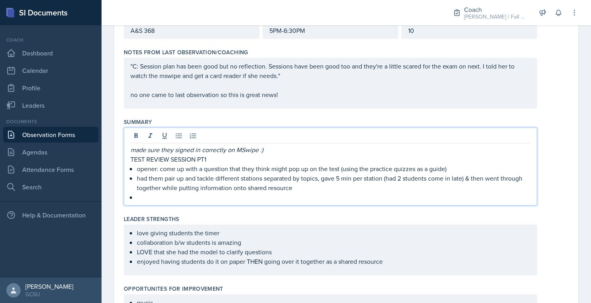
click at [267, 185] on p "had them pair up and tackle different stations separated by topics, gave 5 min …" at bounding box center [333, 183] width 393 height 19
click at [265, 195] on p at bounding box center [333, 198] width 393 height 10
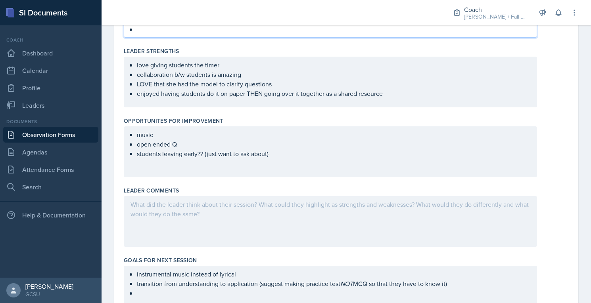
scroll to position [274, 0]
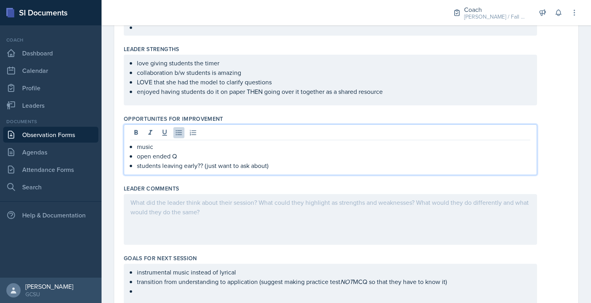
click at [267, 161] on p "students leaving early?? (just want to ask about)" at bounding box center [333, 166] width 393 height 10
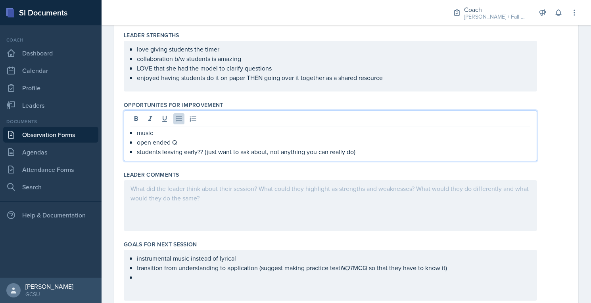
click at [263, 192] on div at bounding box center [330, 205] width 413 height 51
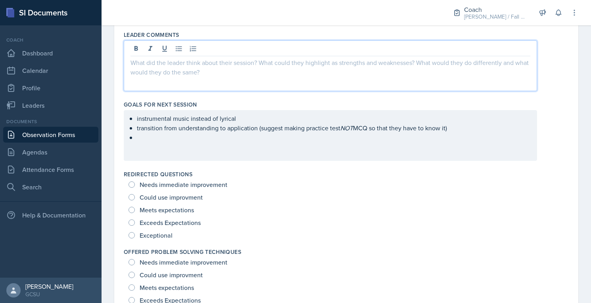
click at [259, 147] on div "instrumental music instead of lyrical transition from understanding to applicat…" at bounding box center [330, 135] width 413 height 51
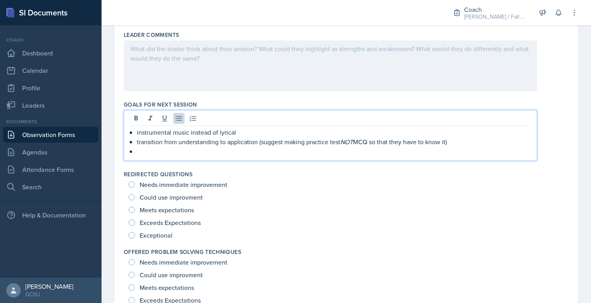
scroll to position [427, 0]
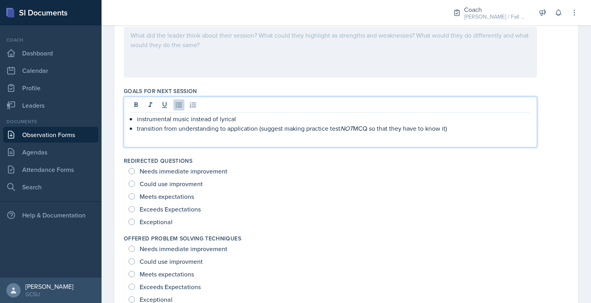
click at [143, 207] on span "Exceeds Expectations" at bounding box center [170, 209] width 61 height 8
click at [135, 207] on input "Exceeds Expectations" at bounding box center [131, 209] width 6 height 6
radio input "true"
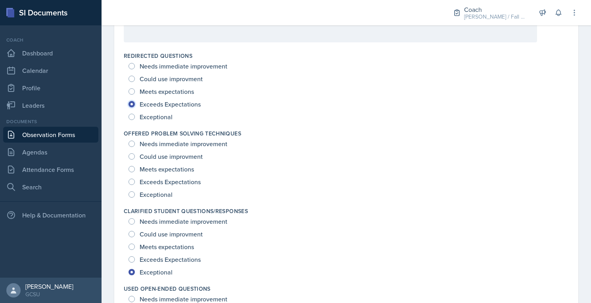
scroll to position [533, 0]
click at [146, 196] on span "Exceptional" at bounding box center [156, 194] width 33 height 8
click at [135, 196] on input "Exceptional" at bounding box center [131, 194] width 6 height 6
radio input "true"
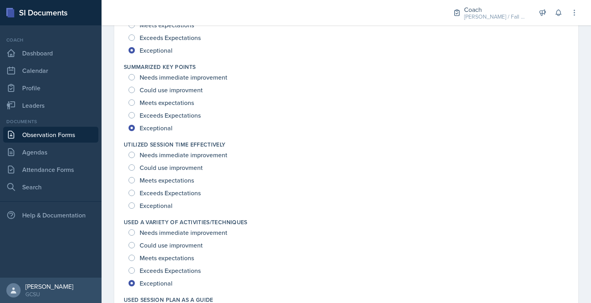
scroll to position [981, 0]
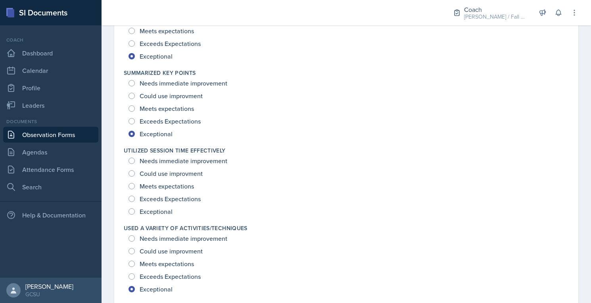
click at [147, 205] on div "Exceptional" at bounding box center [151, 211] width 46 height 13
click at [145, 209] on span "Exceptional" at bounding box center [156, 212] width 33 height 8
click at [135, 209] on input "Exceptional" at bounding box center [131, 212] width 6 height 6
radio input "true"
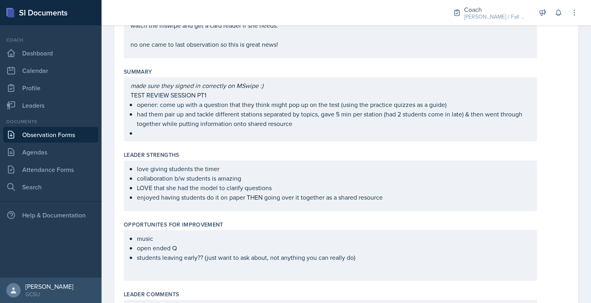
scroll to position [0, 0]
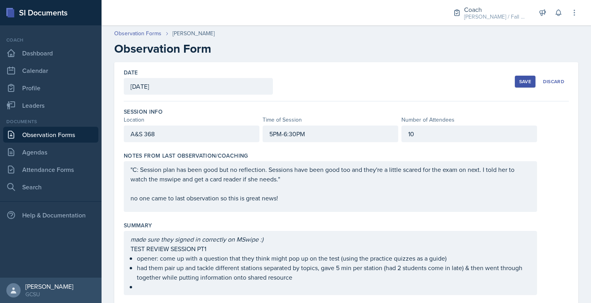
click at [522, 79] on div "Save" at bounding box center [525, 82] width 12 height 6
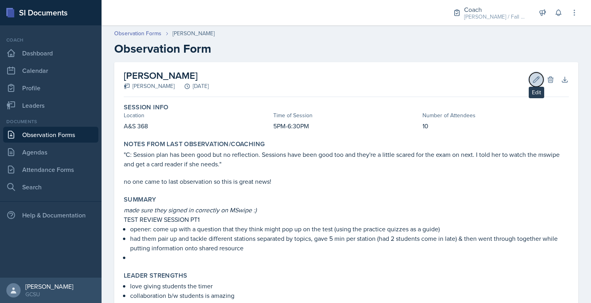
click at [538, 79] on icon at bounding box center [536, 80] width 6 height 6
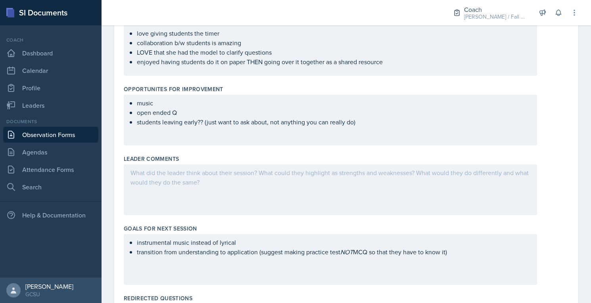
scroll to position [290, 0]
click at [471, 254] on p "transition from understanding to application (suggest making practice test NOT …" at bounding box center [333, 252] width 393 height 10
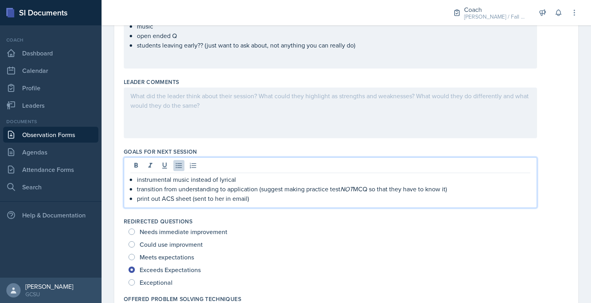
scroll to position [371, 0]
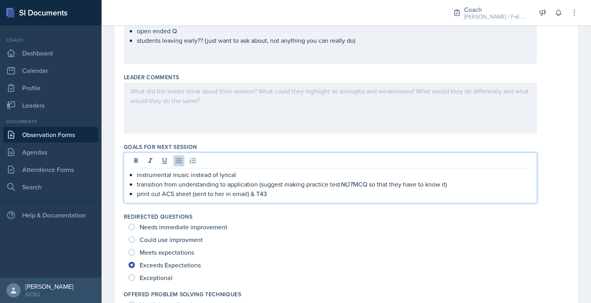
click at [257, 195] on p "print out ACS sheet (sent to her in email) & T43" at bounding box center [333, 194] width 393 height 10
click at [264, 190] on p "print out ACS sheet (sent to her in email) & T43" at bounding box center [333, 194] width 393 height 10
click at [308, 194] on p "print out ACS sheet (sent to her in email) & introduce T43" at bounding box center [333, 194] width 393 height 10
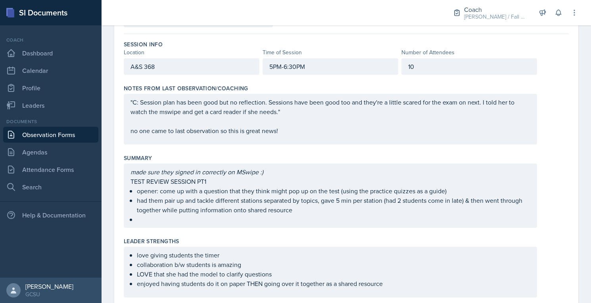
scroll to position [0, 0]
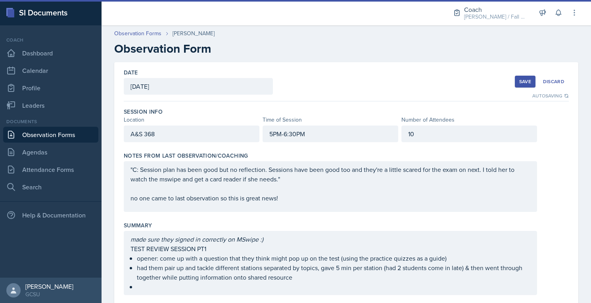
click at [526, 75] on div "Save Discard" at bounding box center [542, 82] width 54 height 18
click at [526, 79] on div "Save" at bounding box center [525, 82] width 12 height 6
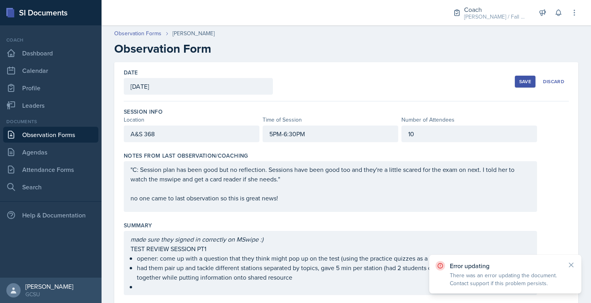
click at [446, 134] on div "10" at bounding box center [469, 134] width 136 height 17
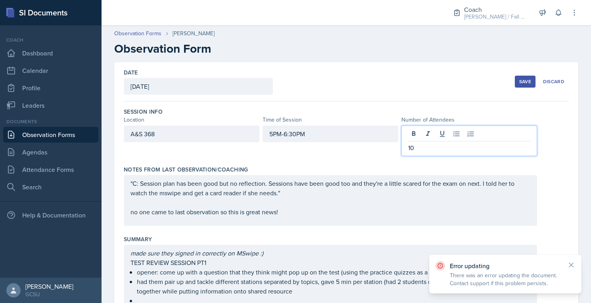
click at [441, 152] on div "10" at bounding box center [469, 141] width 136 height 31
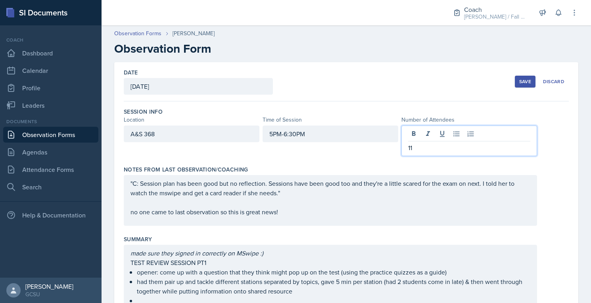
click at [526, 80] on div "Save" at bounding box center [525, 82] width 12 height 6
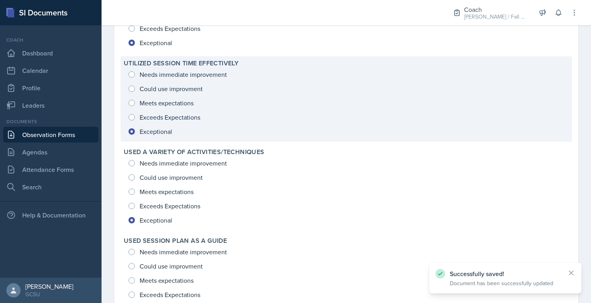
scroll to position [1182, 0]
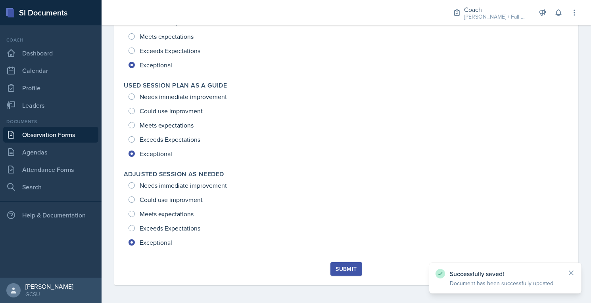
click at [344, 269] on div "Submit" at bounding box center [345, 269] width 21 height 6
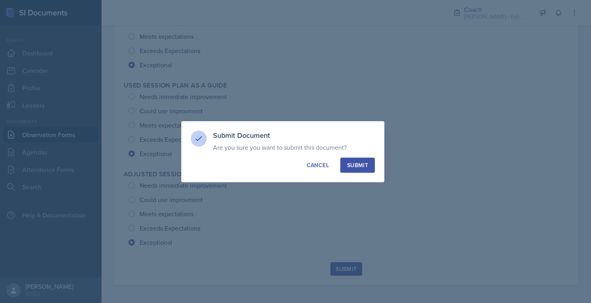
click at [360, 167] on div "Submit" at bounding box center [357, 165] width 21 height 8
radio input "true"
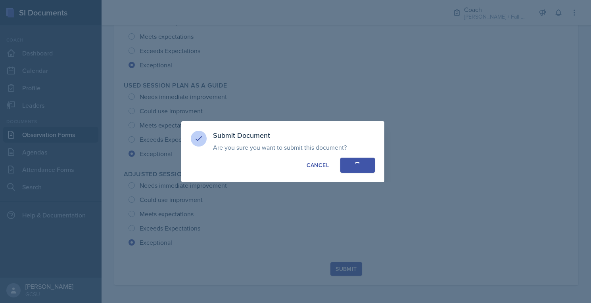
radio input "true"
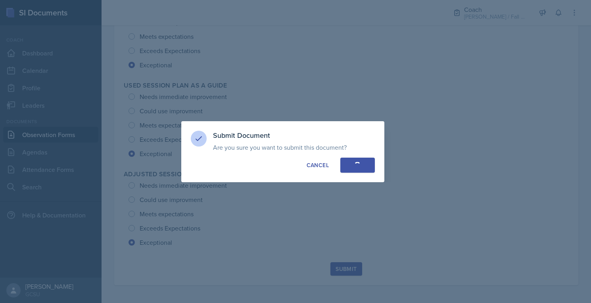
radio input "true"
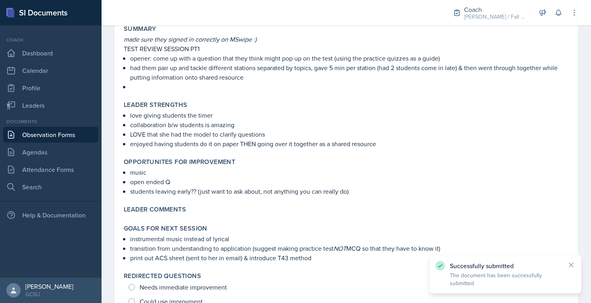
scroll to position [0, 0]
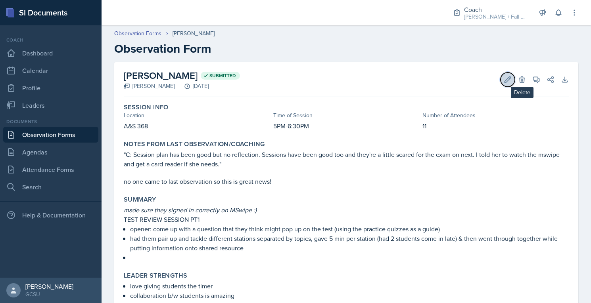
click at [510, 81] on icon at bounding box center [508, 80] width 8 height 8
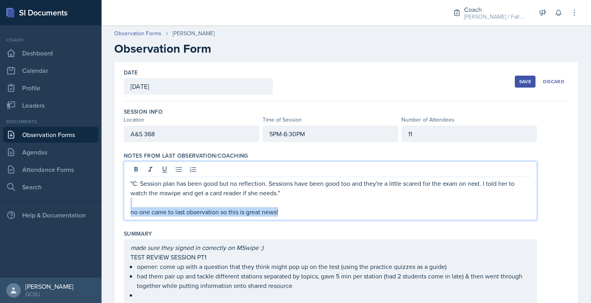
drag, startPoint x: 286, startPoint y: 196, endPoint x: 254, endPoint y: 219, distance: 39.4
click at [254, 219] on div ""C: Session plan has been good but no reflection. Sessions have been good too a…" at bounding box center [330, 190] width 413 height 59
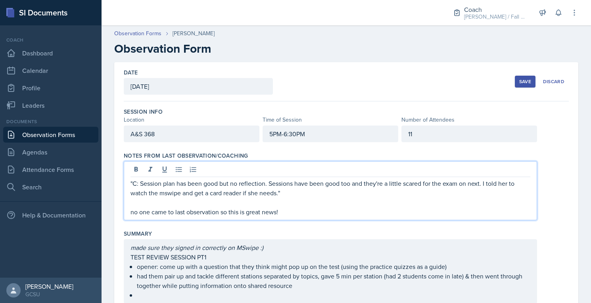
click at [280, 212] on p "no one came to last observation so this is great news!" at bounding box center [330, 212] width 400 height 10
drag, startPoint x: 280, startPoint y: 212, endPoint x: 247, endPoint y: 213, distance: 32.9
click at [247, 213] on p "no one came to last observation so this is great news!" at bounding box center [330, 212] width 400 height 10
click at [510, 80] on div "Date [DATE] [DATE] 28 29 30 1 2 3 4 5 6 7 8 9 10 11 12 13 14 15 16 17 18 19 20 …" at bounding box center [346, 81] width 445 height 39
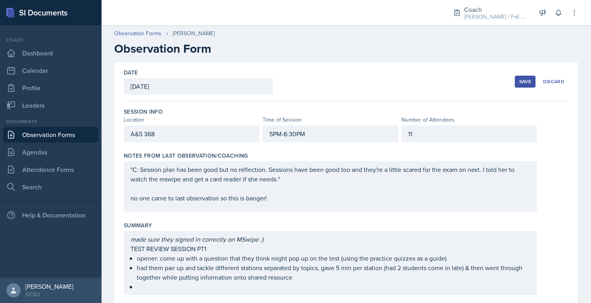
click at [524, 82] on div "Save" at bounding box center [525, 82] width 12 height 6
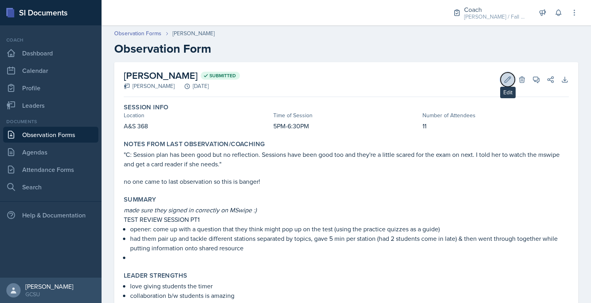
click at [507, 82] on icon at bounding box center [508, 80] width 8 height 8
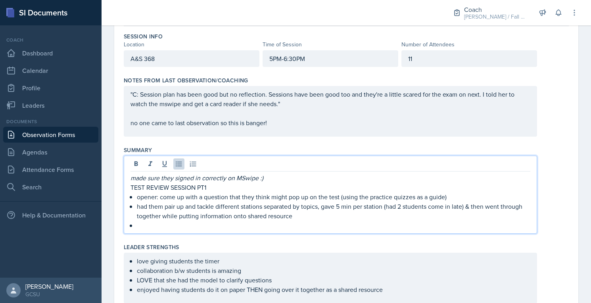
click at [242, 221] on p at bounding box center [333, 226] width 393 height 10
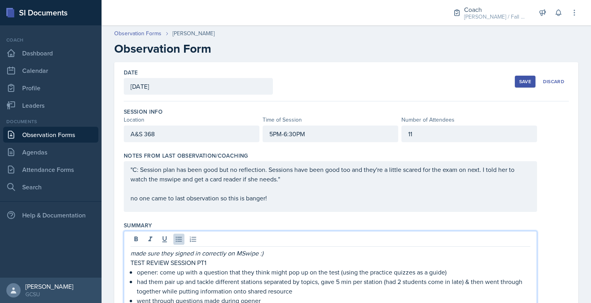
scroll to position [100, 0]
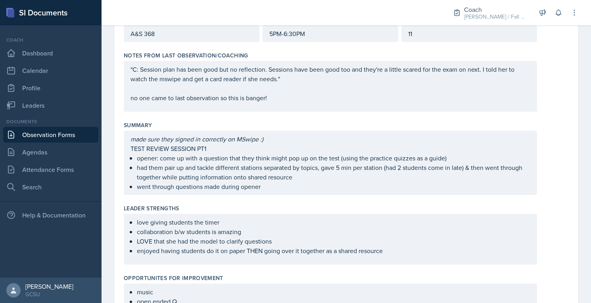
click at [216, 146] on div "made sure they signed in correctly on MSwipe :) TEST REVIEW SESSION PT1 opener:…" at bounding box center [330, 163] width 413 height 64
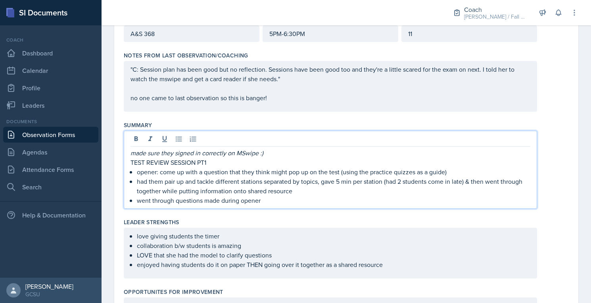
click at [202, 161] on p "TEST REVIEW SESSION PT1" at bounding box center [330, 163] width 400 height 10
click at [213, 161] on p "TEST REVIEW SESSION PART1" at bounding box center [330, 163] width 400 height 10
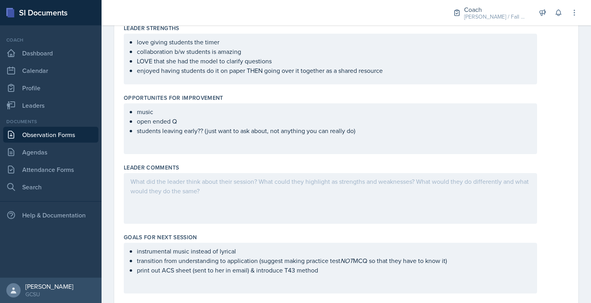
scroll to position [467, 0]
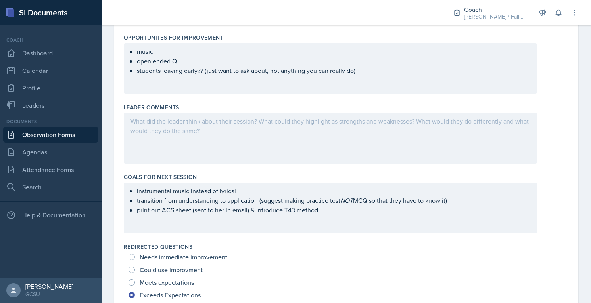
click at [337, 213] on div "instrumental music instead of lyrical transition from understanding to applicat…" at bounding box center [330, 208] width 413 height 51
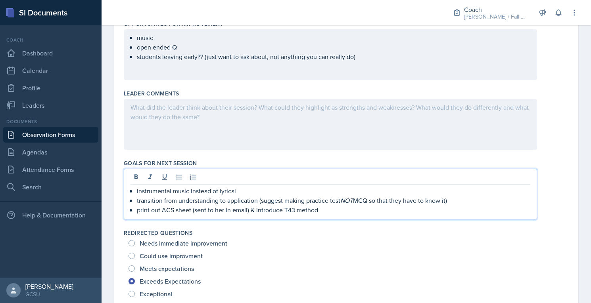
scroll to position [355, 0]
click at [337, 213] on div "instrumental music instead of lyrical transition from understanding to applicat…" at bounding box center [330, 194] width 413 height 51
click at [337, 210] on p "print out ACS sheet (sent to her in email) & introduce T43 method" at bounding box center [333, 210] width 393 height 10
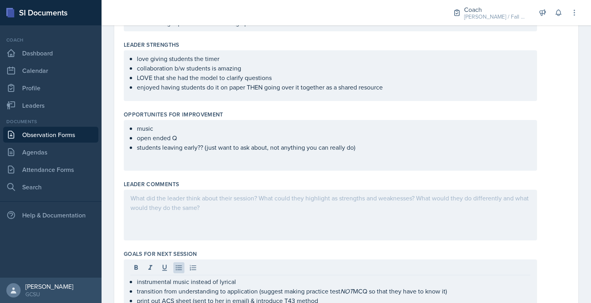
click at [349, 155] on div "music open ended Q students leaving early?? (just want to ask about, not anythi…" at bounding box center [330, 145] width 413 height 51
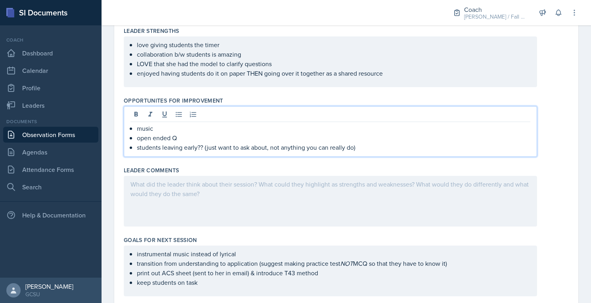
click at [369, 151] on div "music open ended Q students leaving early?? (just want to ask about, not anythi…" at bounding box center [330, 131] width 413 height 51
click at [365, 145] on p "students leaving early?? (just want to ask about, not anything you can really d…" at bounding box center [333, 148] width 393 height 10
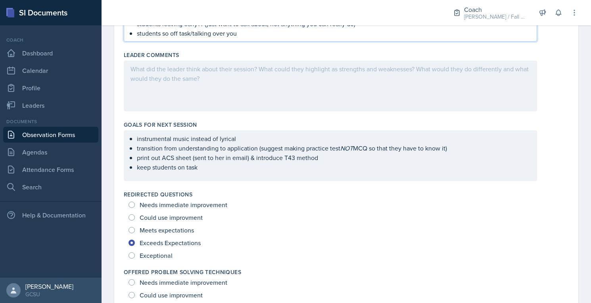
scroll to position [0, 0]
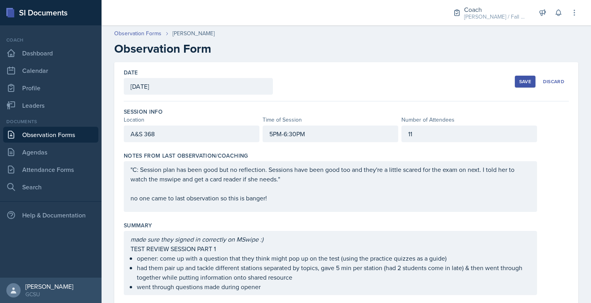
click at [521, 84] on div "Save" at bounding box center [525, 82] width 12 height 6
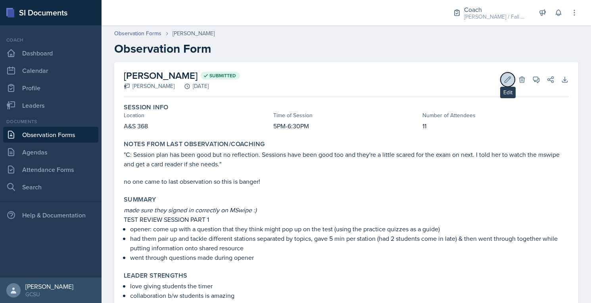
click at [511, 76] on icon at bounding box center [508, 80] width 8 height 8
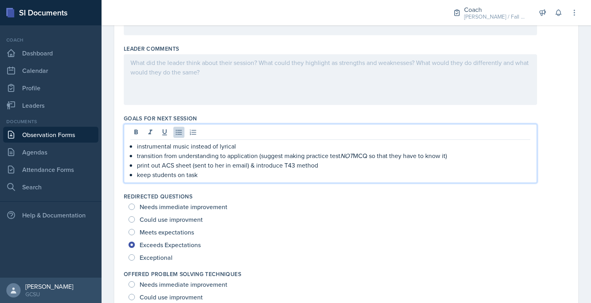
click at [336, 170] on p "keep students on task" at bounding box center [333, 175] width 393 height 10
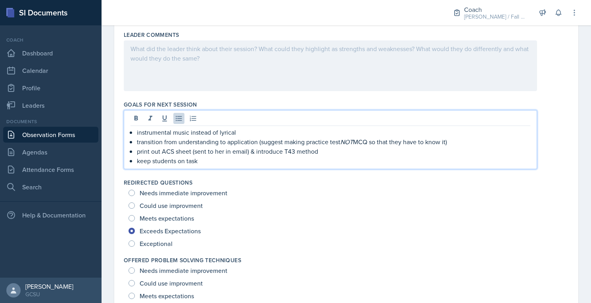
click at [331, 147] on p "print out ACS sheet (sent to her in email) & introduce T43 method" at bounding box center [333, 152] width 393 height 10
click at [348, 151] on p "print out ACS sheet (sent to her in email) & introduce T43 method + FC=VE=dots-…" at bounding box center [333, 152] width 393 height 10
click at [362, 161] on p "keep students on task" at bounding box center [333, 161] width 393 height 10
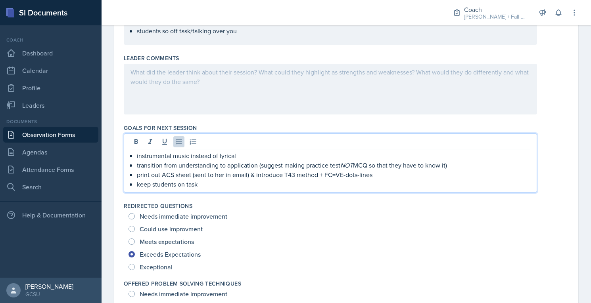
scroll to position [393, 0]
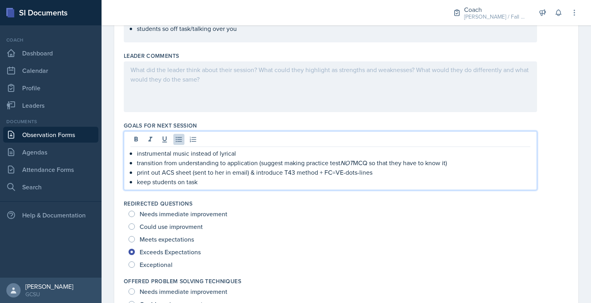
click at [324, 172] on p "print out ACS sheet (sent to her in email) & introduce T43 method + FC=VE-dots-…" at bounding box center [333, 173] width 393 height 10
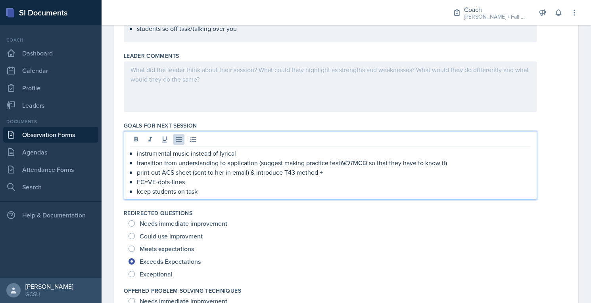
click at [197, 181] on p "FC=VE-dots-lines" at bounding box center [333, 182] width 393 height 10
click at [333, 173] on p "print out ACS sheet (sent to her in email) & introduce T43 method +" at bounding box center [333, 173] width 393 height 10
click at [247, 182] on p "FC=VE-dots-lines with polyatomic ions" at bounding box center [333, 182] width 393 height 10
click at [285, 171] on p "print out ACS sheet (sent to her in email) & introduce T43 method" at bounding box center [333, 173] width 393 height 10
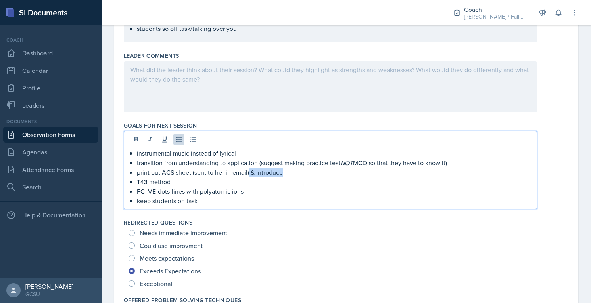
drag, startPoint x: 285, startPoint y: 171, endPoint x: 249, endPoint y: 173, distance: 36.1
click at [249, 173] on p "print out ACS sheet (sent to her in email) & introduce" at bounding box center [333, 173] width 393 height 10
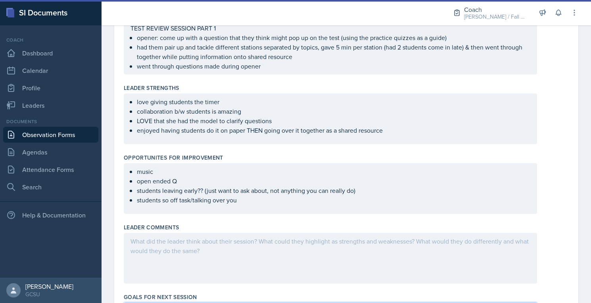
scroll to position [0, 0]
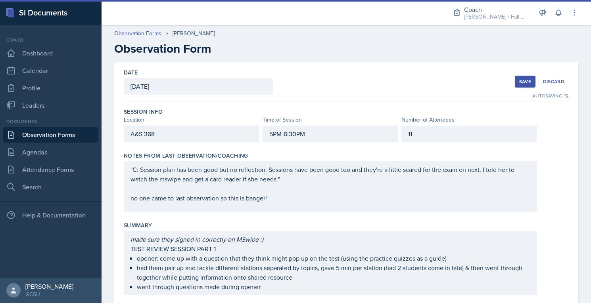
click at [519, 78] on button "Save" at bounding box center [525, 82] width 21 height 12
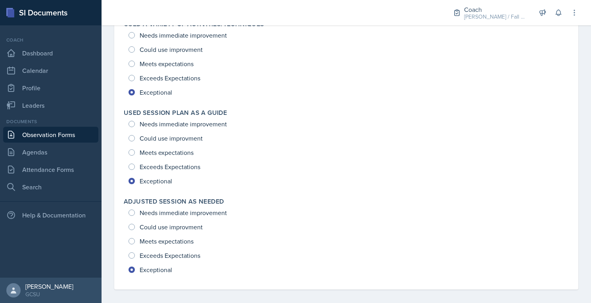
scroll to position [1176, 0]
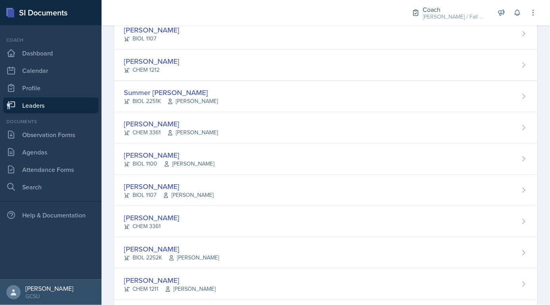
scroll to position [782, 0]
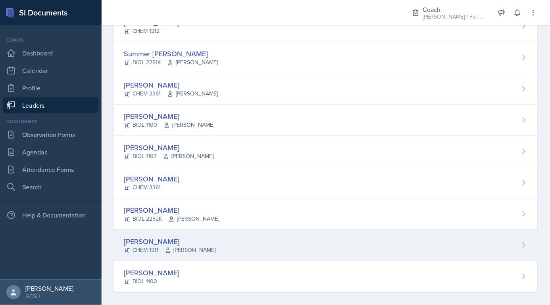
click at [308, 243] on div "Amanda Truong CHEM 1211 Gamage" at bounding box center [325, 245] width 423 height 31
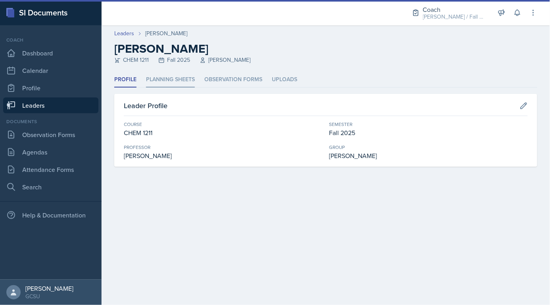
click at [184, 83] on li "Planning Sheets" at bounding box center [170, 79] width 49 height 15
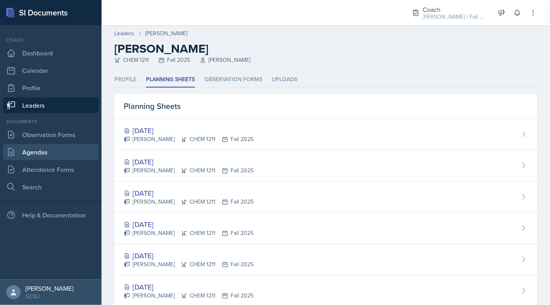
click at [51, 153] on link "Agendas" at bounding box center [50, 152] width 95 height 16
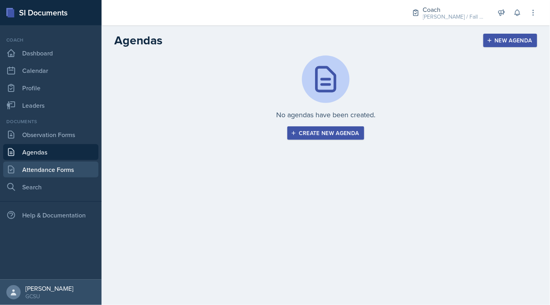
click at [52, 165] on link "Attendance Forms" at bounding box center [50, 170] width 95 height 16
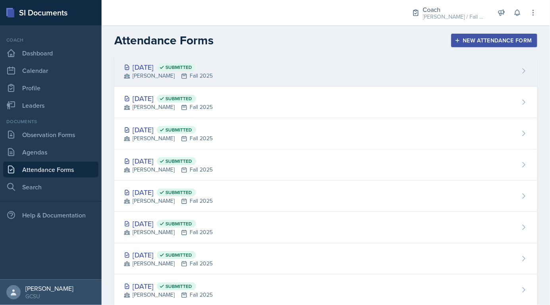
click at [176, 70] on div "Oct 6th, 2025 Submitted" at bounding box center [168, 67] width 89 height 11
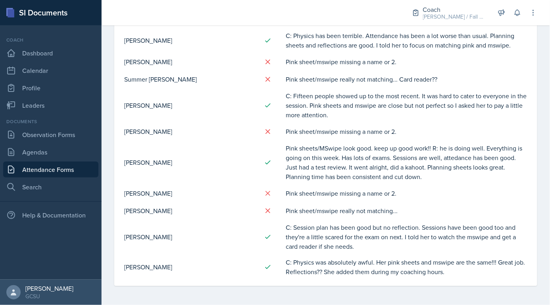
scroll to position [704, 0]
drag, startPoint x: 286, startPoint y: 227, endPoint x: 370, endPoint y: 250, distance: 87.3
click at [370, 250] on td "C: Session plan has been good but no reflection. Sessions have been good too an…" at bounding box center [406, 237] width 242 height 35
copy td "C: Session plan has been good but no reflection. Sessions have been good too an…"
click at [370, 250] on td "C: Session plan has been good but no reflection. Sessions have been good too an…" at bounding box center [406, 237] width 242 height 35
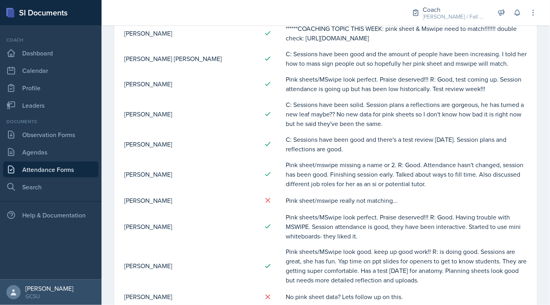
scroll to position [0, 0]
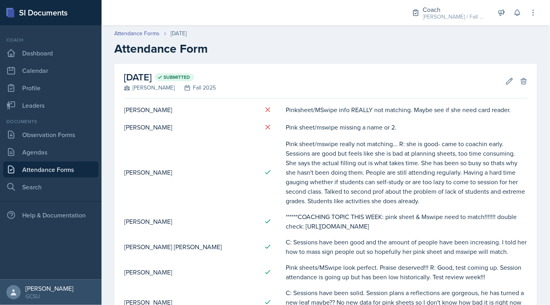
drag, startPoint x: 306, startPoint y: 224, endPoint x: 489, endPoint y: 251, distance: 185.6
click at [489, 234] on td "******COACHING TOPIC THIS WEEK: pink sheet & Mswipe need to match!!!!!!! double…" at bounding box center [406, 221] width 242 height 25
copy td "https://gcsuedu.sharepoint.com/:x:/r/sites/LC-Admins/Shared%20Documents/FY/FY%2…"
click at [351, 220] on td "******COACHING TOPIC THIS WEEK: pink sheet & Mswipe need to match!!!!!!! double…" at bounding box center [406, 221] width 242 height 25
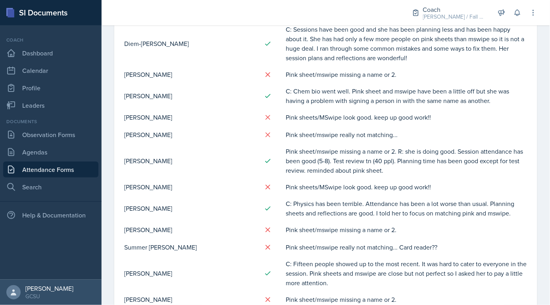
scroll to position [512, 0]
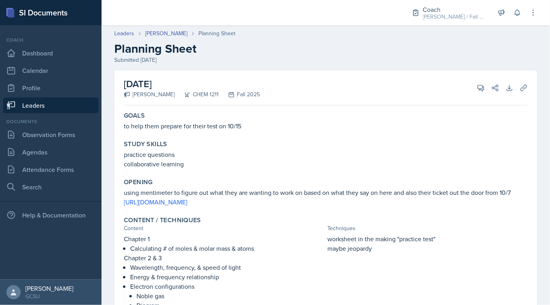
click at [170, 28] on header "Leaders Amanda Truong Planning Sheet Planning Sheet Submitted Oct 7th, 2025" at bounding box center [326, 46] width 448 height 51
click at [170, 30] on link "[PERSON_NAME]" at bounding box center [166, 33] width 42 height 8
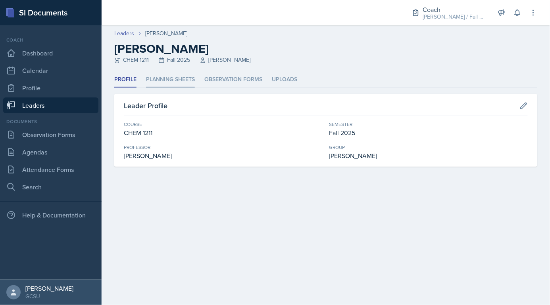
click at [168, 83] on li "Planning Sheets" at bounding box center [170, 79] width 49 height 15
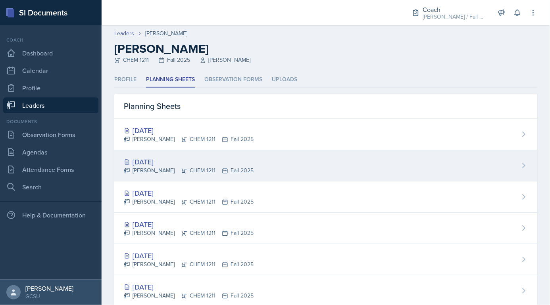
click at [167, 162] on div "[DATE]" at bounding box center [189, 162] width 130 height 11
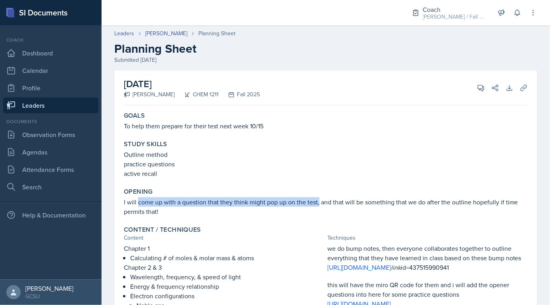
drag, startPoint x: 138, startPoint y: 203, endPoint x: 317, endPoint y: 206, distance: 179.3
click at [317, 206] on p "I will come up with a question that they think might pop up on the test, and th…" at bounding box center [326, 206] width 404 height 19
copy p "come up with a question that they think might pop up on the test,"
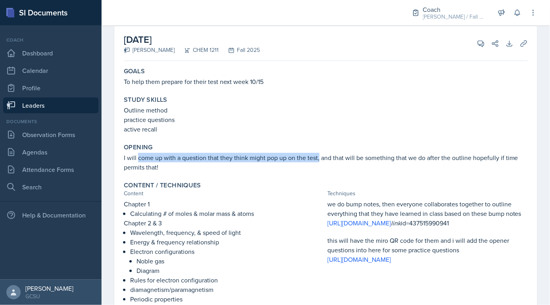
scroll to position [75, 0]
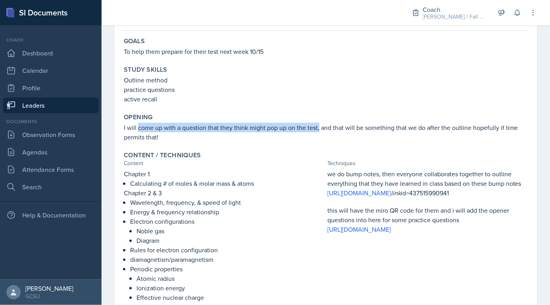
click at [268, 152] on div "Content / Techniques" at bounding box center [326, 155] width 404 height 8
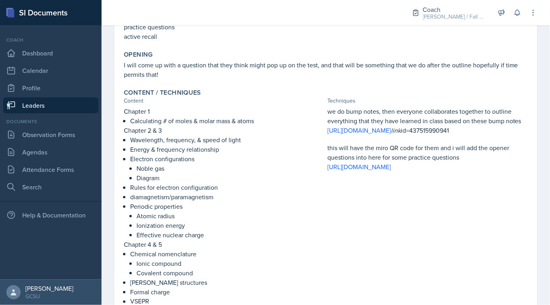
scroll to position [151, 0]
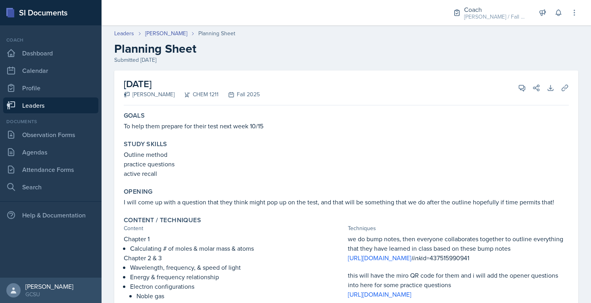
click at [216, 35] on div "Planning Sheet" at bounding box center [216, 33] width 37 height 8
click at [175, 32] on link "[PERSON_NAME]" at bounding box center [166, 33] width 42 height 8
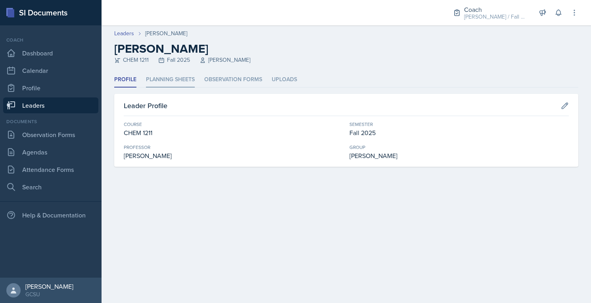
click at [163, 80] on li "Planning Sheets" at bounding box center [170, 79] width 49 height 15
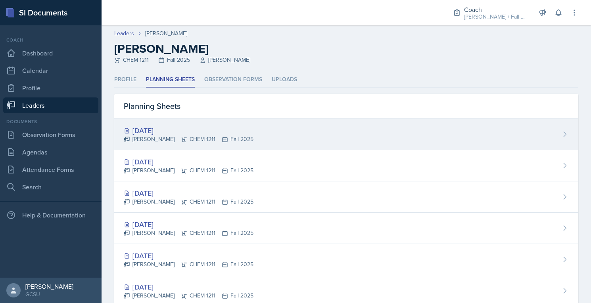
click at [165, 122] on div "Oct 9th, 2025 Amanda Truong CHEM 1211 Fall 2025" at bounding box center [346, 134] width 464 height 31
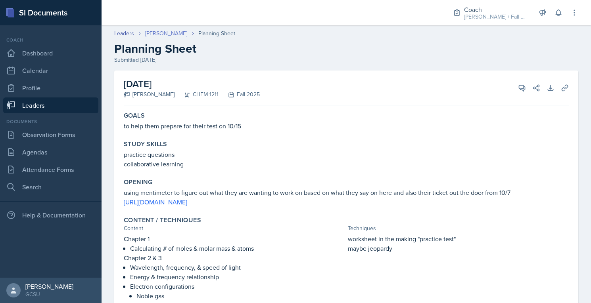
click at [180, 37] on link "[PERSON_NAME]" at bounding box center [166, 33] width 42 height 8
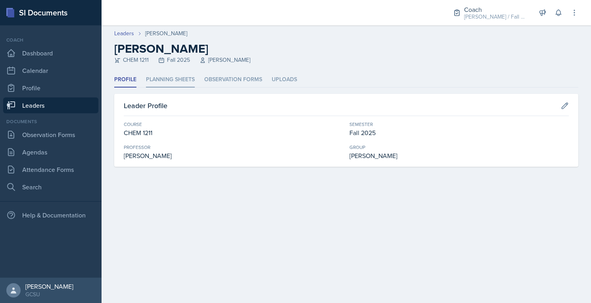
click at [173, 82] on li "Planning Sheets" at bounding box center [170, 79] width 49 height 15
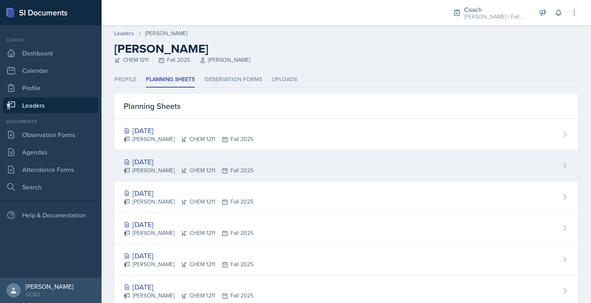
click at [188, 169] on div "Amanda Truong CHEM 1211 Fall 2025" at bounding box center [189, 171] width 130 height 8
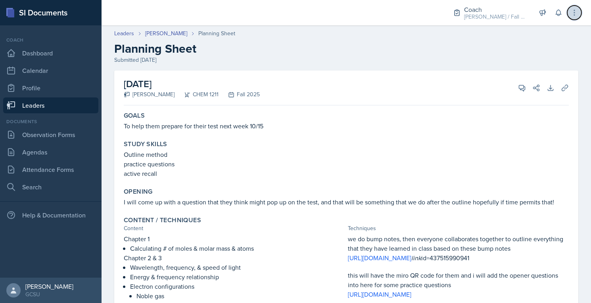
click at [549, 6] on button at bounding box center [574, 13] width 14 height 14
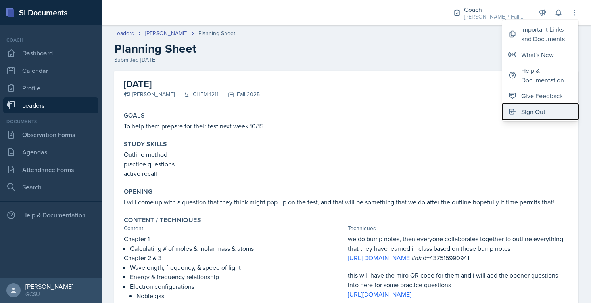
click at [531, 111] on div "Sign Out" at bounding box center [533, 112] width 24 height 10
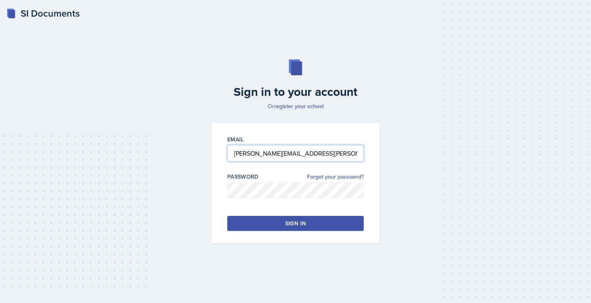
click at [281, 149] on input "avery.halseth@bobcats.gcsu.edu" at bounding box center [295, 153] width 136 height 17
click at [243, 151] on input "avery.halseth@bobcats.gcsu.edu" at bounding box center [295, 153] width 136 height 17
click at [255, 156] on input "connor.halseth@bobcats.gcsu.edu" at bounding box center [295, 153] width 136 height 17
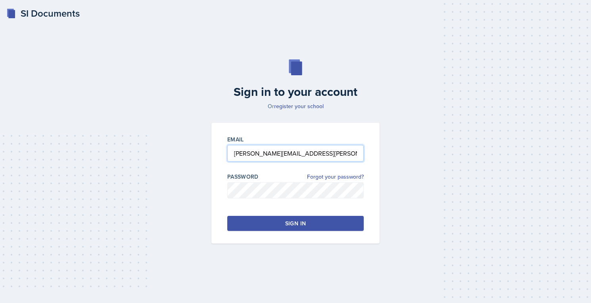
type input "connor.sivley@bobcats.gcsu.edu"
click at [268, 219] on button "Sign in" at bounding box center [295, 223] width 136 height 15
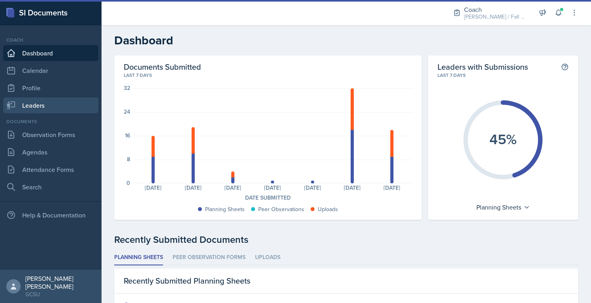
click at [53, 104] on link "Leaders" at bounding box center [50, 106] width 95 height 16
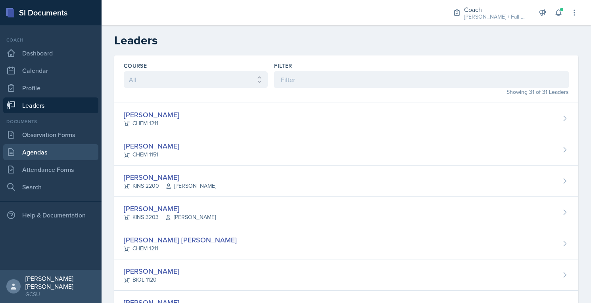
click at [49, 151] on link "Agendas" at bounding box center [50, 152] width 95 height 16
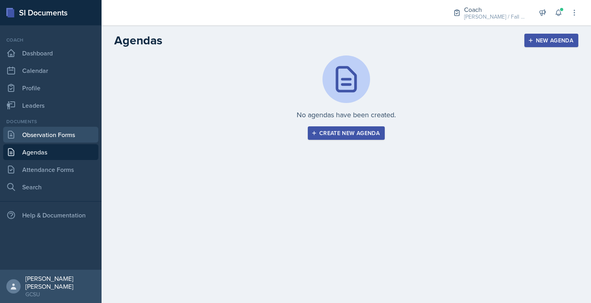
click at [50, 136] on link "Observation Forms" at bounding box center [50, 135] width 95 height 16
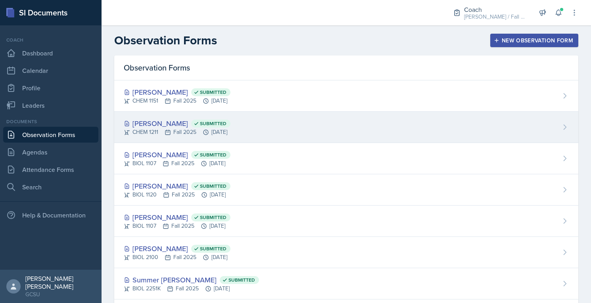
click at [203, 123] on span "Submitted" at bounding box center [213, 124] width 27 height 6
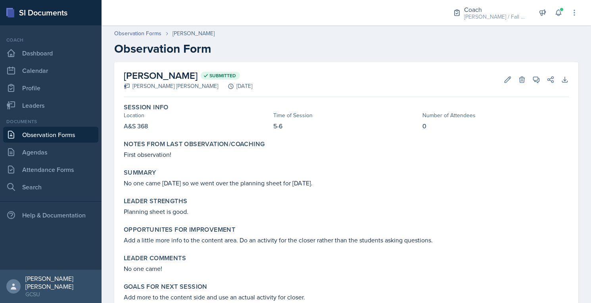
click at [83, 130] on link "Observation Forms" at bounding box center [50, 135] width 95 height 16
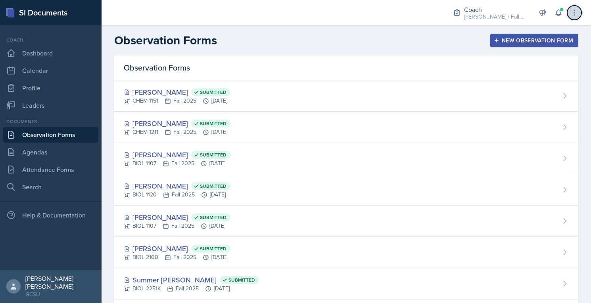
click at [549, 15] on icon at bounding box center [574, 13] width 8 height 8
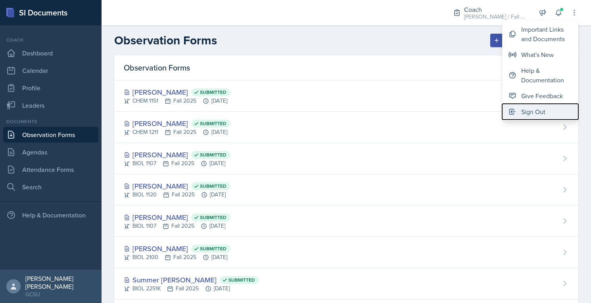
click at [521, 107] on button "Sign Out" at bounding box center [540, 112] width 76 height 16
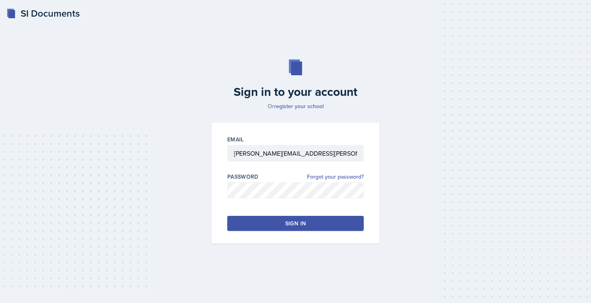
click at [297, 226] on div "Sign in" at bounding box center [295, 224] width 21 height 8
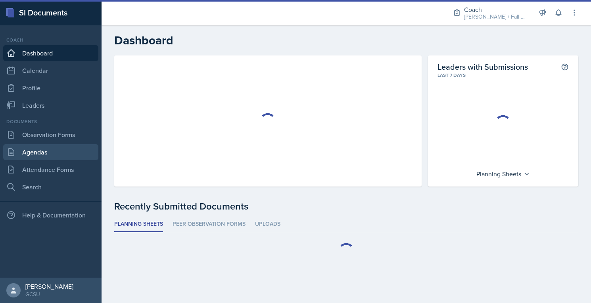
click at [54, 151] on link "Agendas" at bounding box center [50, 152] width 95 height 16
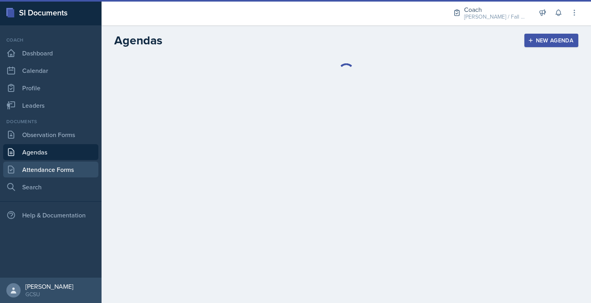
click at [54, 174] on link "Attendance Forms" at bounding box center [50, 170] width 95 height 16
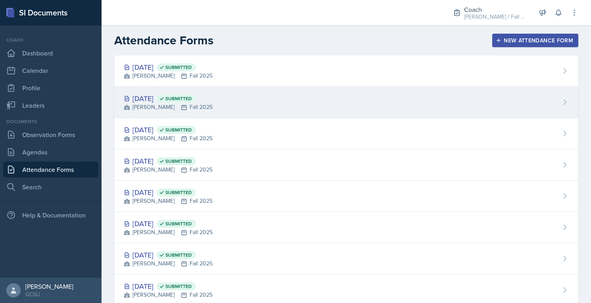
click at [181, 111] on div "BECK Fall 2025" at bounding box center [168, 107] width 89 height 8
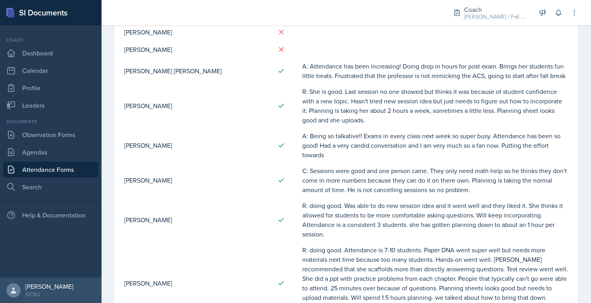
click at [41, 167] on link "Attendance Forms" at bounding box center [50, 170] width 95 height 16
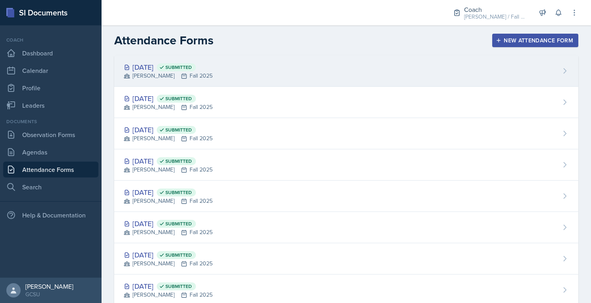
click at [193, 77] on div "BECK Fall 2025" at bounding box center [168, 76] width 89 height 8
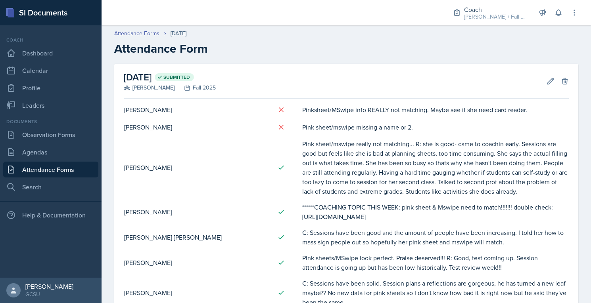
scroll to position [101, 0]
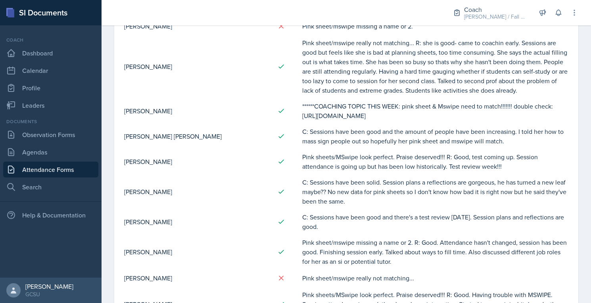
drag, startPoint x: 504, startPoint y: 142, endPoint x: 302, endPoint y: 115, distance: 204.0
click at [302, 115] on td "******COACHING TOPIC THIS WEEK: pink sheet & Mswipe need to match!!!!!!! double…" at bounding box center [435, 110] width 267 height 25
copy td "https://gcsuedu.sharepoint.com/:x:/r/sites/LC-Admins/Shared%20Documents/FY/FY%2…"
click at [54, 141] on link "Observation Forms" at bounding box center [50, 135] width 95 height 16
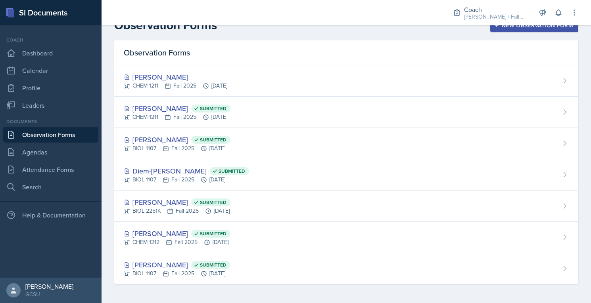
scroll to position [13, 0]
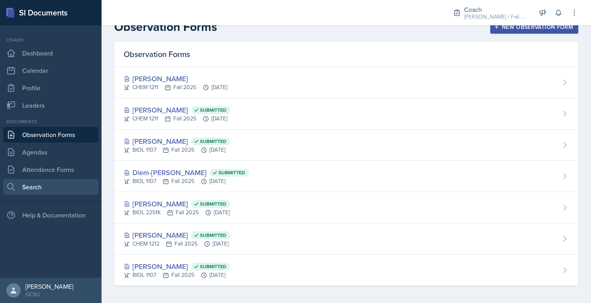
click at [42, 186] on link "Search" at bounding box center [50, 187] width 95 height 16
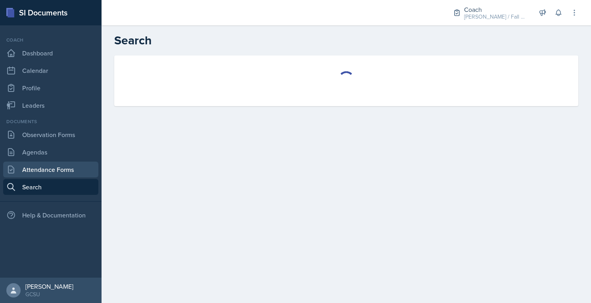
select select "all"
select select "1"
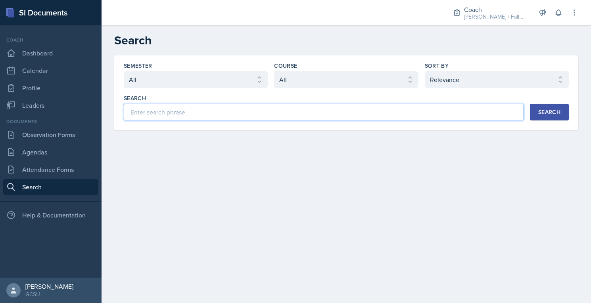
click at [176, 114] on input at bounding box center [324, 112] width 400 height 17
type input "ACS period table"
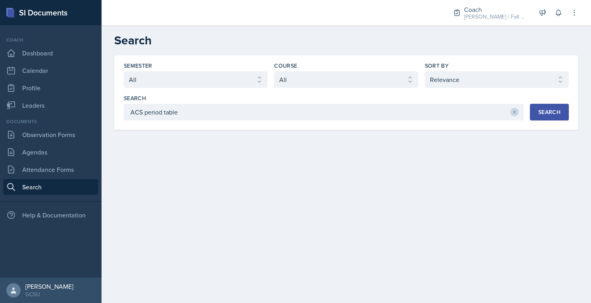
click at [540, 117] on button "Search" at bounding box center [549, 112] width 39 height 17
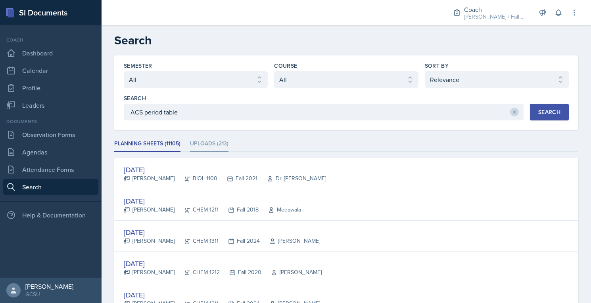
click at [209, 142] on li "Uploads (213)" at bounding box center [209, 143] width 38 height 15
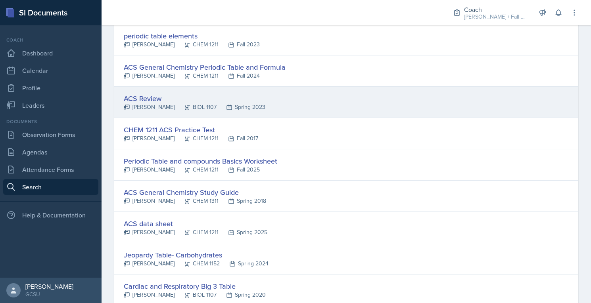
scroll to position [166, 0]
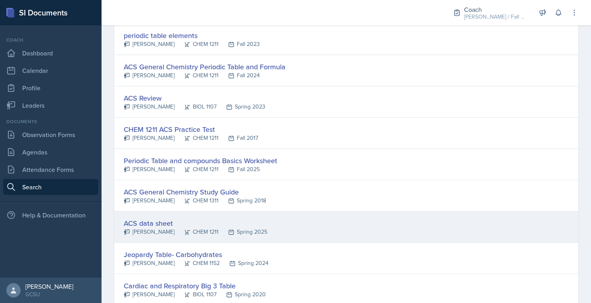
click at [192, 229] on div "CHEM 1211" at bounding box center [196, 232] width 44 height 8
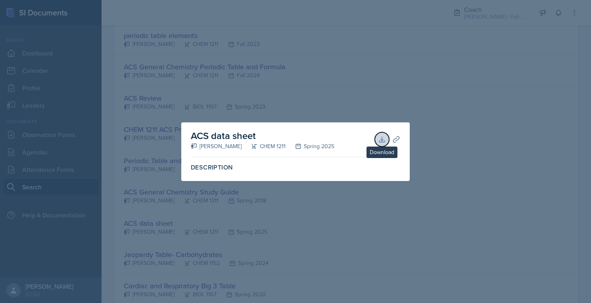
click at [380, 138] on icon at bounding box center [382, 140] width 8 height 8
click at [419, 82] on div at bounding box center [295, 151] width 591 height 303
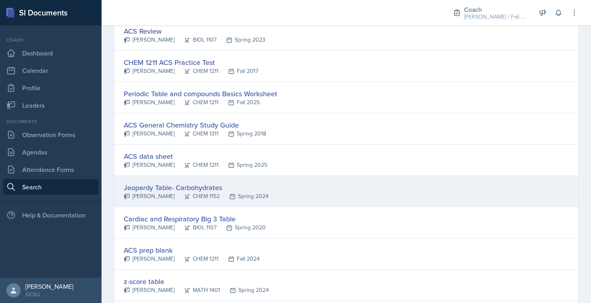
scroll to position [236, 0]
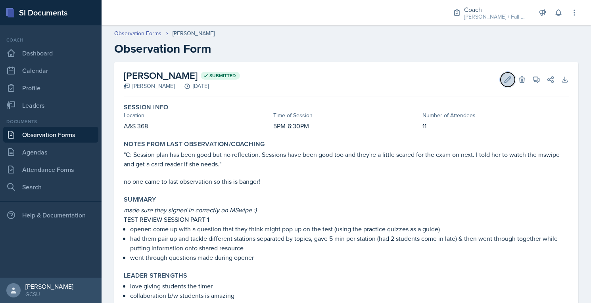
click at [510, 78] on icon at bounding box center [508, 80] width 6 height 6
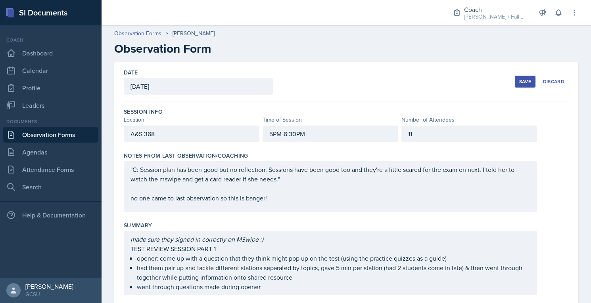
click at [221, 194] on div ""C: Session plan has been good but no reflection. Sessions have been good too a…" at bounding box center [330, 184] width 400 height 38
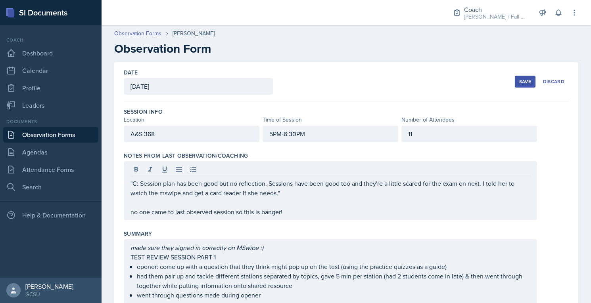
click at [521, 81] on div "Save" at bounding box center [525, 82] width 12 height 6
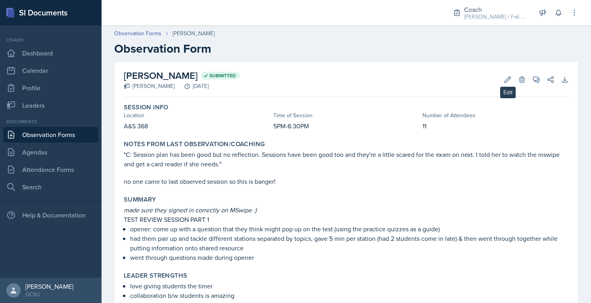
click at [496, 78] on div "[PERSON_NAME] Submitted [PERSON_NAME] [DATE] Edit Delete View Comments Comments…" at bounding box center [346, 79] width 445 height 35
click at [508, 78] on icon at bounding box center [508, 80] width 6 height 6
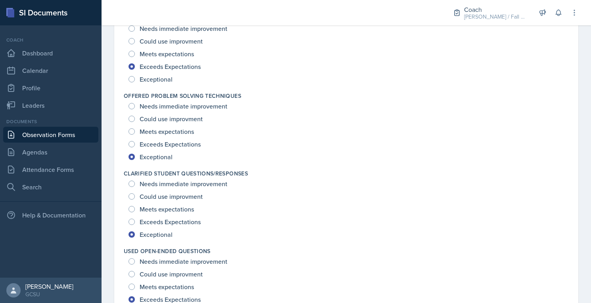
scroll to position [1169, 0]
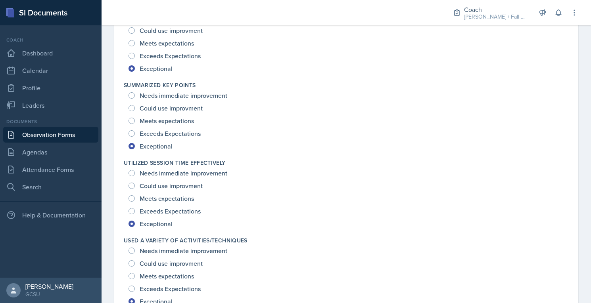
click at [151, 210] on span "Exceeds Expectations" at bounding box center [170, 211] width 61 height 8
click at [135, 210] on input "Exceeds Expectations" at bounding box center [131, 211] width 6 height 6
radio input "true"
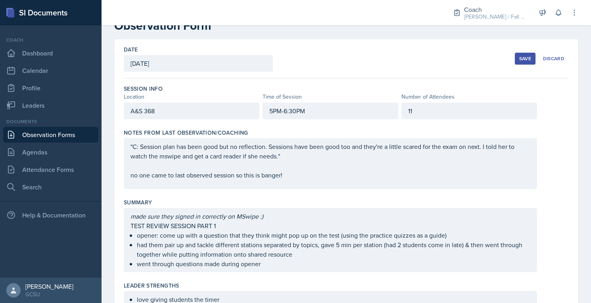
scroll to position [0, 0]
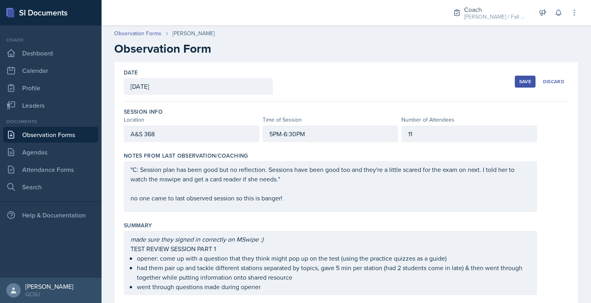
click at [525, 80] on div "Save" at bounding box center [525, 82] width 12 height 6
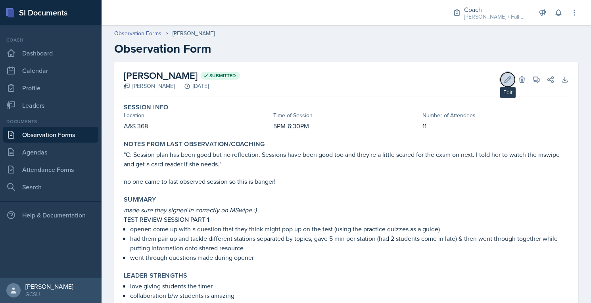
click at [506, 81] on icon at bounding box center [508, 80] width 8 height 8
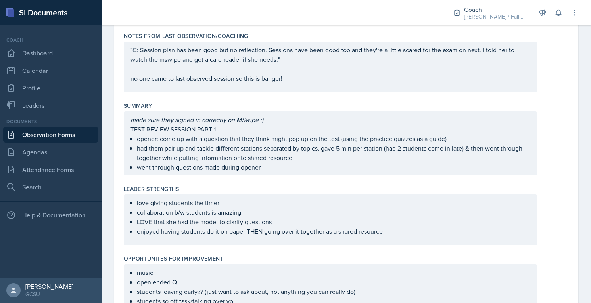
scroll to position [129, 0]
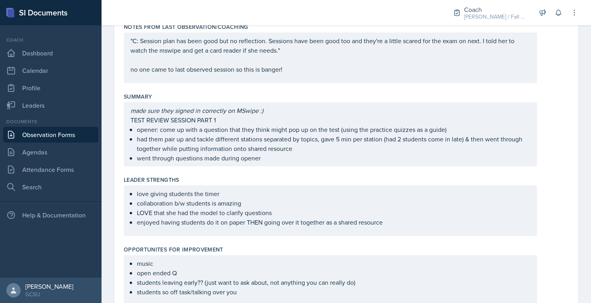
click at [321, 110] on div "made sure they signed in correctly on MSwipe :) TEST REVIEW SESSION PART 1 open…" at bounding box center [330, 134] width 413 height 64
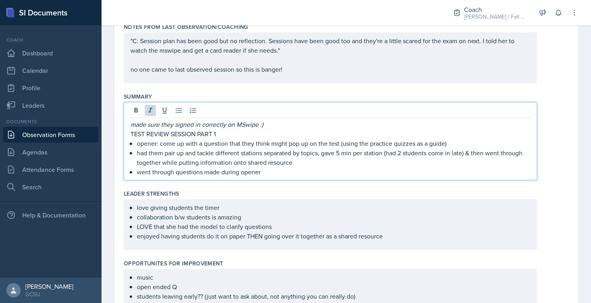
scroll to position [0, 0]
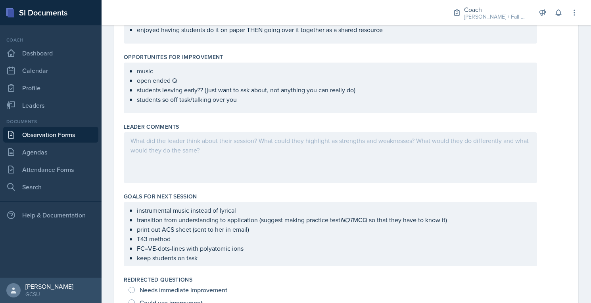
click at [322, 150] on div at bounding box center [330, 157] width 413 height 51
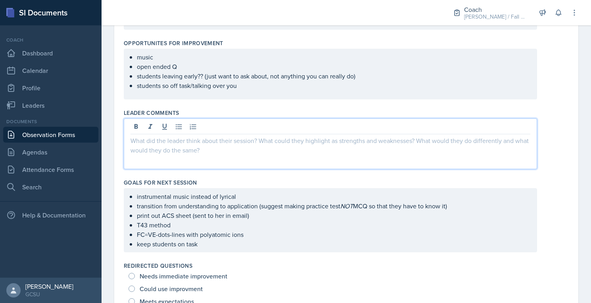
scroll to position [335, 0]
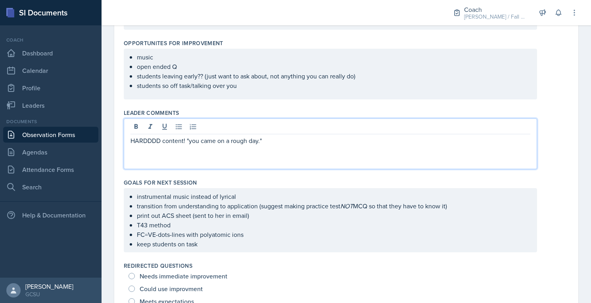
click at [189, 139] on p "HARDDDD content! "you came on a rough day."" at bounding box center [330, 141] width 400 height 10
click at [191, 139] on p "HARDDDD content! "you came on a rough day."" at bounding box center [330, 141] width 400 height 10
click at [286, 138] on p "HARDDDD content! "You came on a rough day."" at bounding box center [330, 141] width 400 height 10
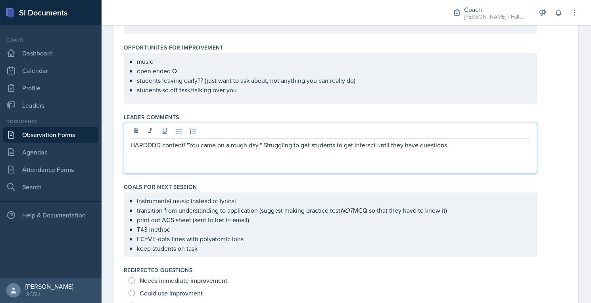
scroll to position [338, 0]
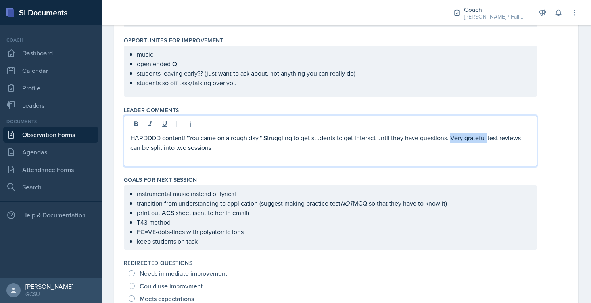
drag, startPoint x: 486, startPoint y: 136, endPoint x: 451, endPoint y: 136, distance: 35.3
click at [451, 136] on p "HARDDDD content! "You came on a rough day." Struggling to get students to get i…" at bounding box center [330, 142] width 400 height 19
click at [518, 136] on p "HARDDDD content! "You came on a rough day." Struggling to get students to get i…" at bounding box center [330, 142] width 400 height 19
drag, startPoint x: 236, startPoint y: 148, endPoint x: 156, endPoint y: 147, distance: 79.3
click at [156, 147] on p "HARDDDD content! "You came on a rough day." Struggling to get students to get i…" at bounding box center [330, 142] width 400 height 19
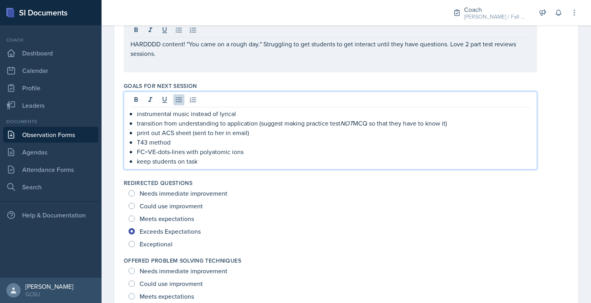
scroll to position [446, 0]
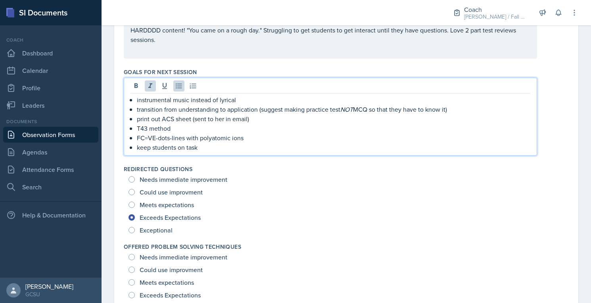
drag, startPoint x: 458, startPoint y: 109, endPoint x: 128, endPoint y: 110, distance: 329.2
click at [128, 110] on div "instrumental music instead of lyrical transition from understanding to applicat…" at bounding box center [330, 117] width 413 height 78
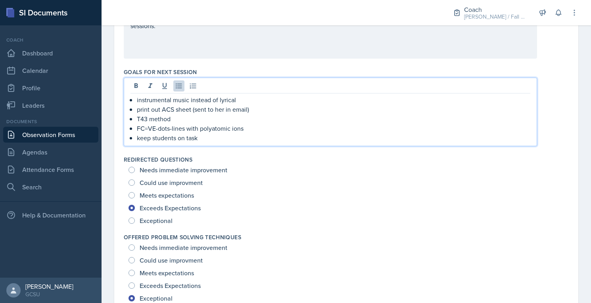
click at [364, 130] on p "FC=VE-dots-lines with polyatomic ions" at bounding box center [333, 129] width 393 height 10
click at [412, 22] on div at bounding box center [270, 12] width 324 height 25
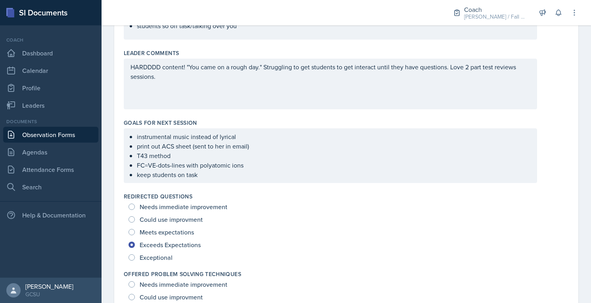
scroll to position [394, 0]
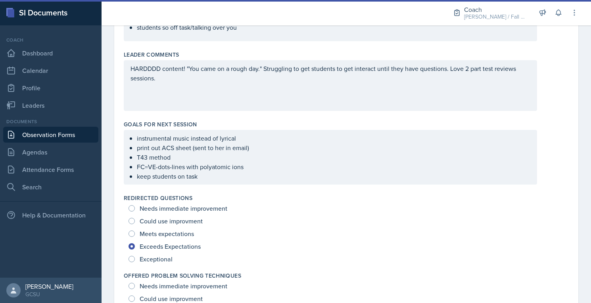
click at [255, 91] on div "HARDDDD content! "You came on a rough day." Struggling to get students to get i…" at bounding box center [330, 85] width 413 height 51
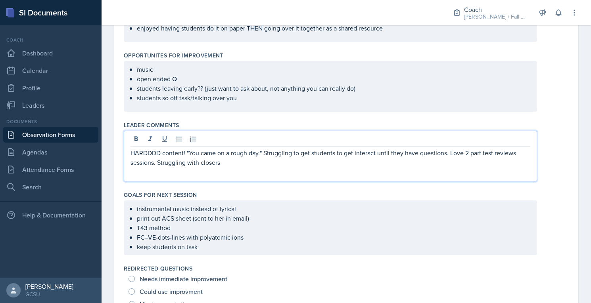
scroll to position [0, 0]
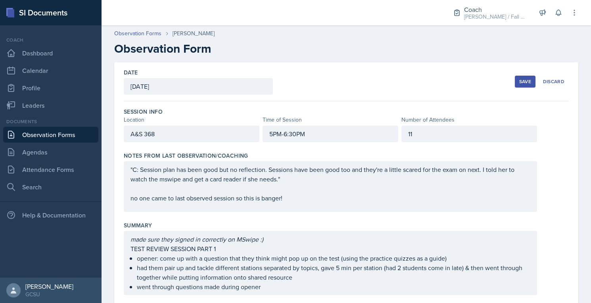
click at [513, 77] on div "Date [DATE] [DATE] 28 29 30 1 2 3 4 5 6 7 8 9 10 11 12 13 14 15 16 17 18 19 20 …" at bounding box center [346, 81] width 445 height 39
click at [518, 82] on button "Save" at bounding box center [525, 82] width 21 height 12
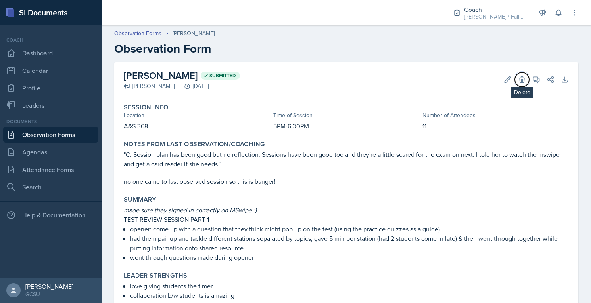
click at [518, 82] on icon at bounding box center [522, 80] width 8 height 8
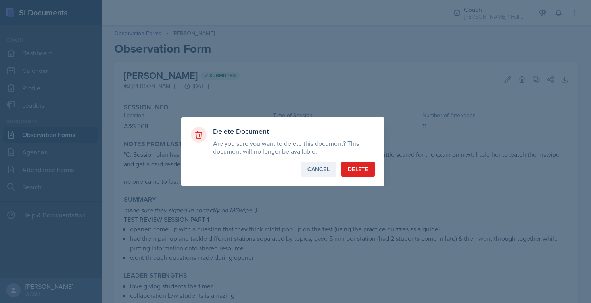
click at [325, 166] on div "Cancel" at bounding box center [318, 169] width 22 height 8
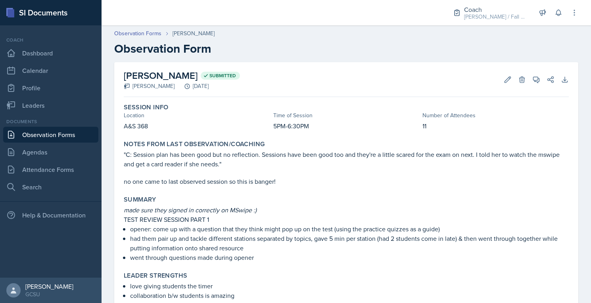
click at [354, 25] on div at bounding box center [270, 12] width 324 height 25
click at [80, 136] on link "Observation Forms" at bounding box center [50, 135] width 95 height 16
